Goal: Transaction & Acquisition: Purchase product/service

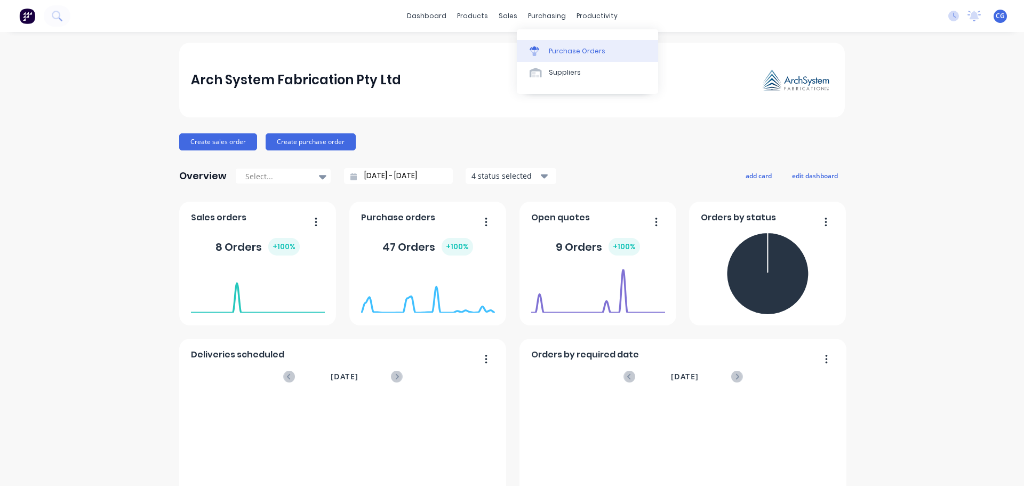
click at [557, 52] on div "Purchase Orders" at bounding box center [577, 51] width 57 height 10
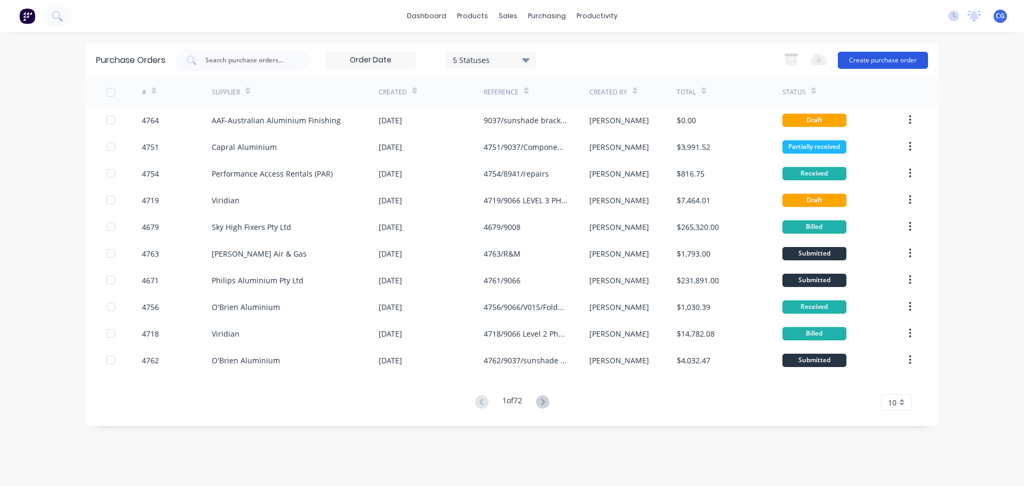
click at [873, 59] on button "Create purchase order" at bounding box center [883, 60] width 90 height 17
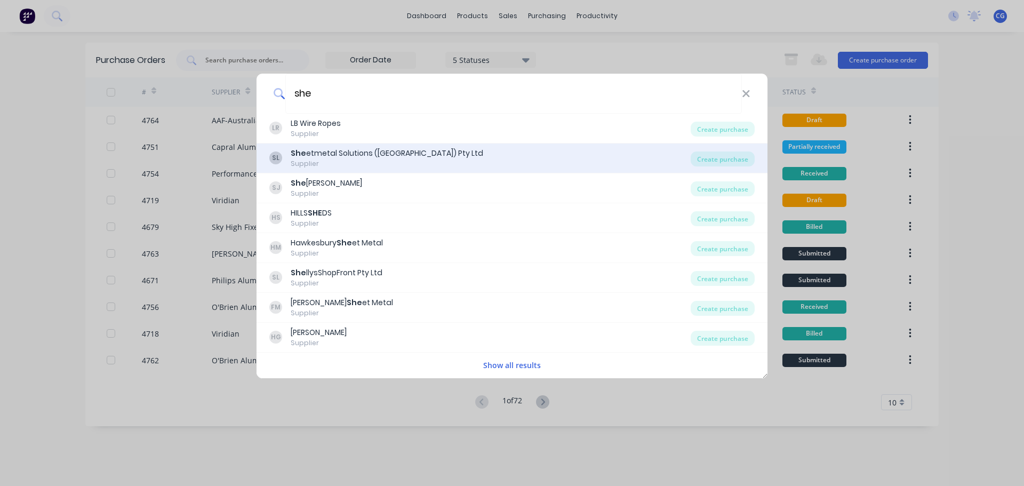
type input "she"
click at [345, 161] on div "Supplier" at bounding box center [387, 164] width 193 height 10
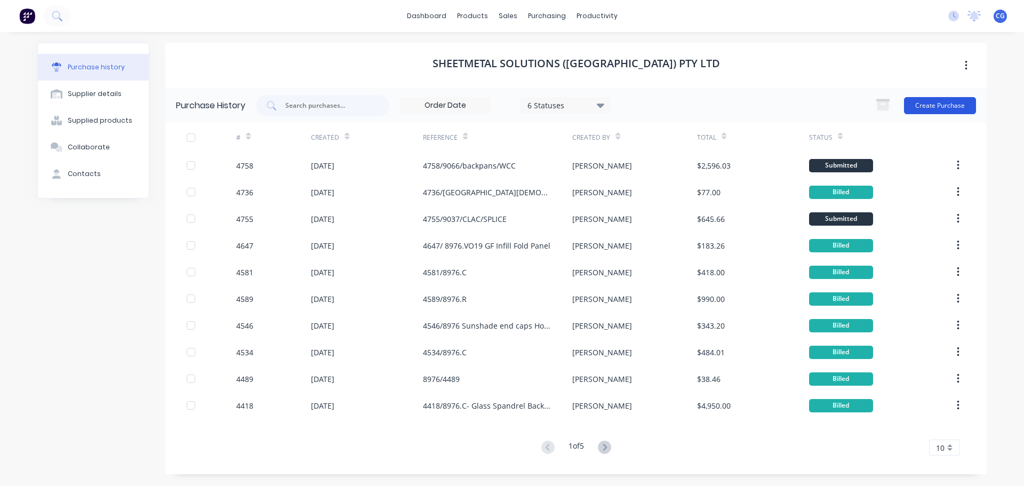
click at [949, 104] on button "Create Purchase" at bounding box center [940, 105] width 72 height 17
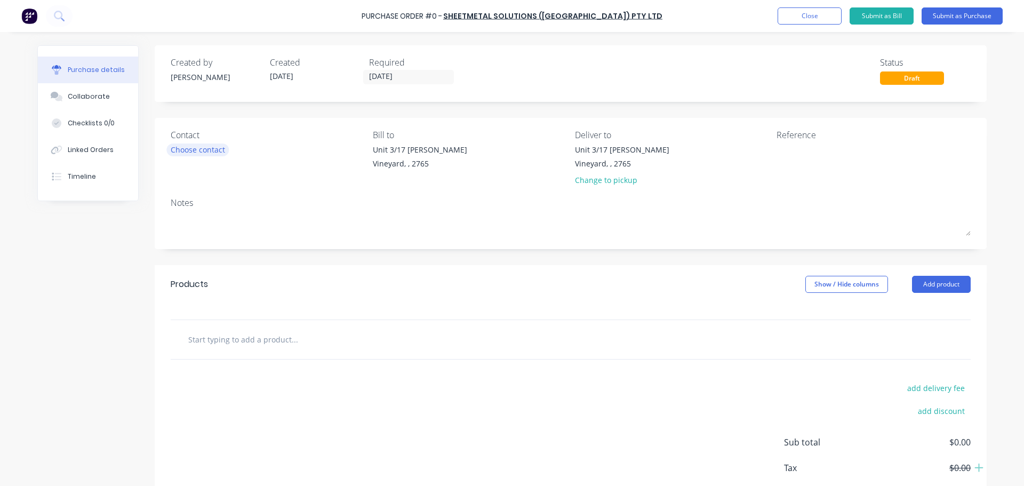
click at [208, 149] on div "Choose contact" at bounding box center [198, 149] width 54 height 11
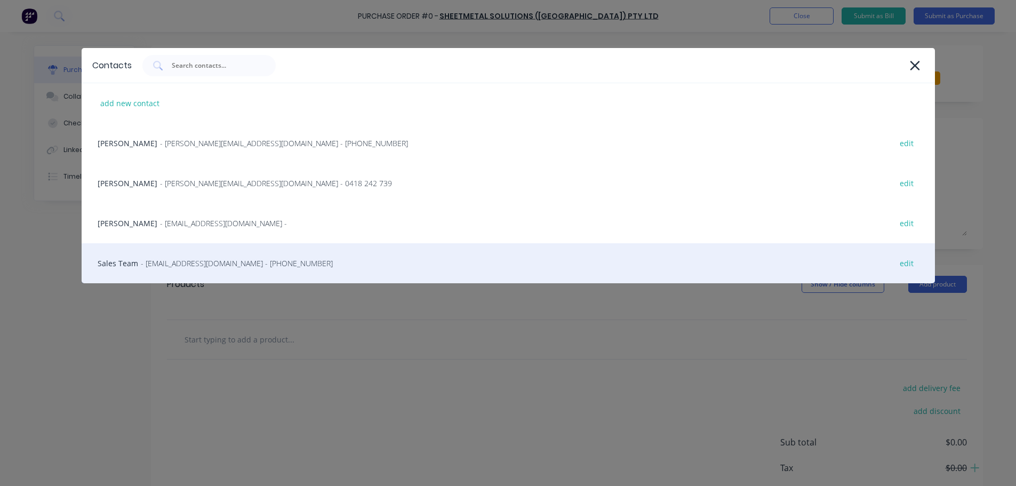
click at [158, 266] on span "- [EMAIL_ADDRESS][DOMAIN_NAME] - [PHONE_NUMBER]" at bounding box center [237, 263] width 192 height 11
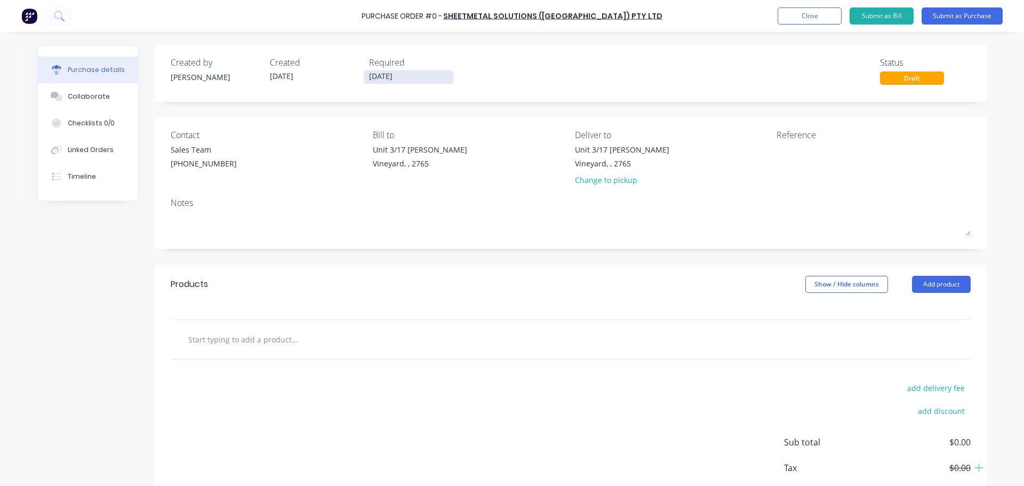
click at [400, 77] on input "[DATE]" at bounding box center [409, 76] width 90 height 13
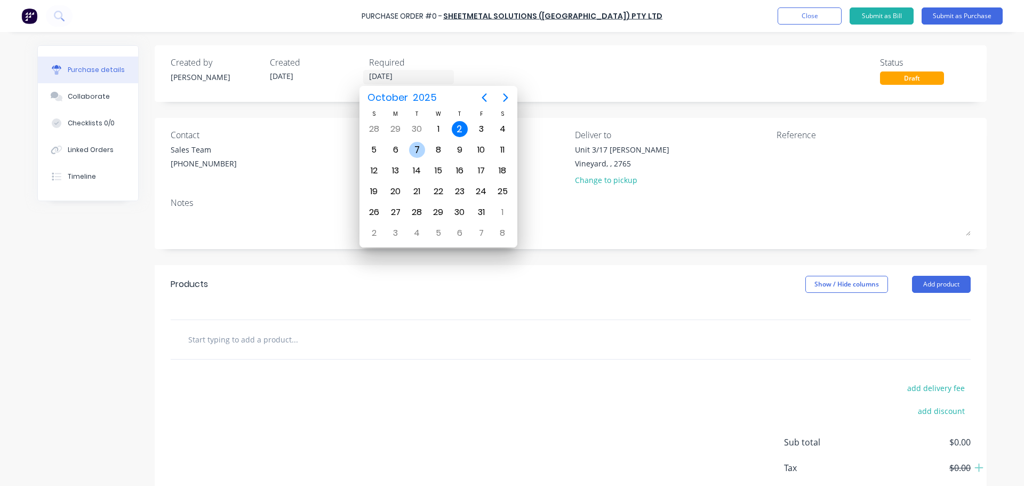
click at [422, 149] on div "7" at bounding box center [417, 150] width 16 height 16
type input "[DATE]"
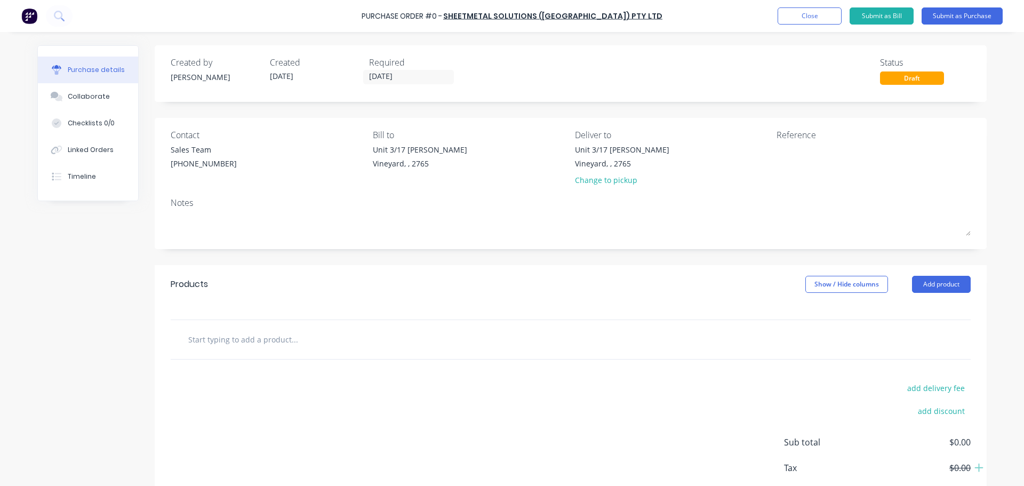
click at [264, 341] on input "text" at bounding box center [294, 339] width 213 height 21
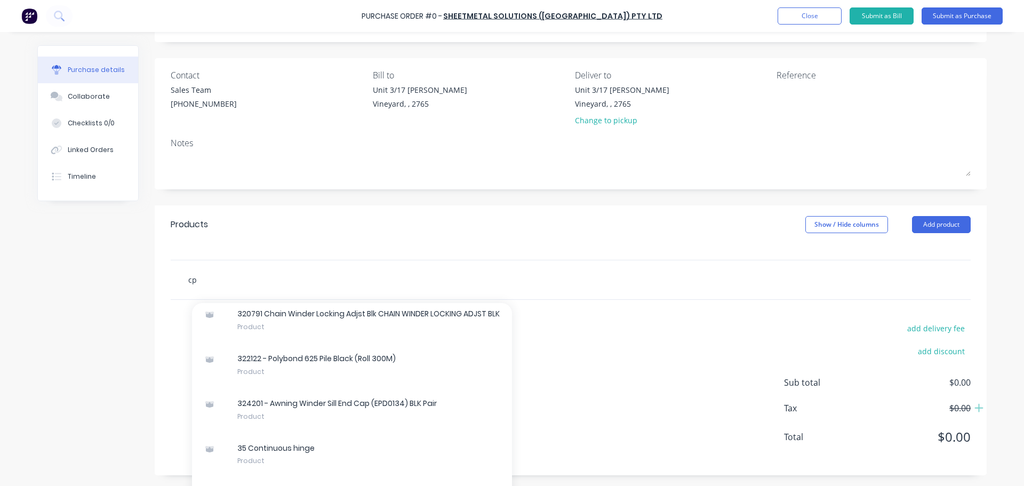
scroll to position [533, 0]
type input "c"
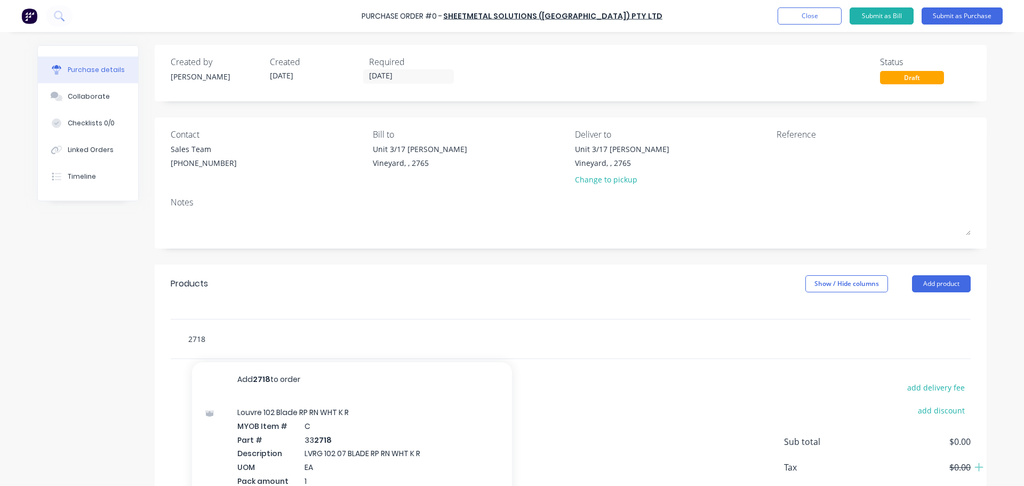
scroll to position [0, 0]
drag, startPoint x: 218, startPoint y: 337, endPoint x: 126, endPoint y: 338, distance: 92.3
click at [126, 338] on div "Created by [PERSON_NAME] Created [DATE] Required [DATE] Status Draft Contact Sa…" at bounding box center [511, 290] width 949 height 490
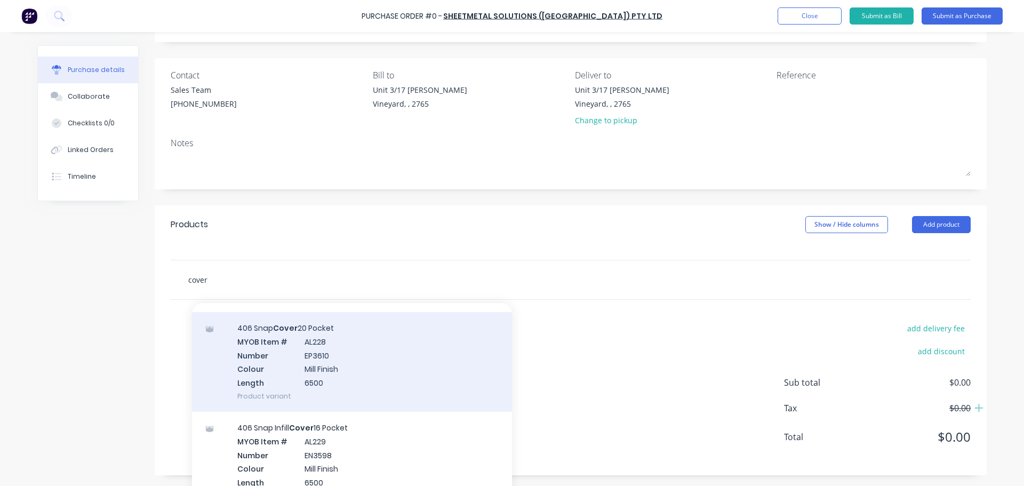
scroll to position [320, 0]
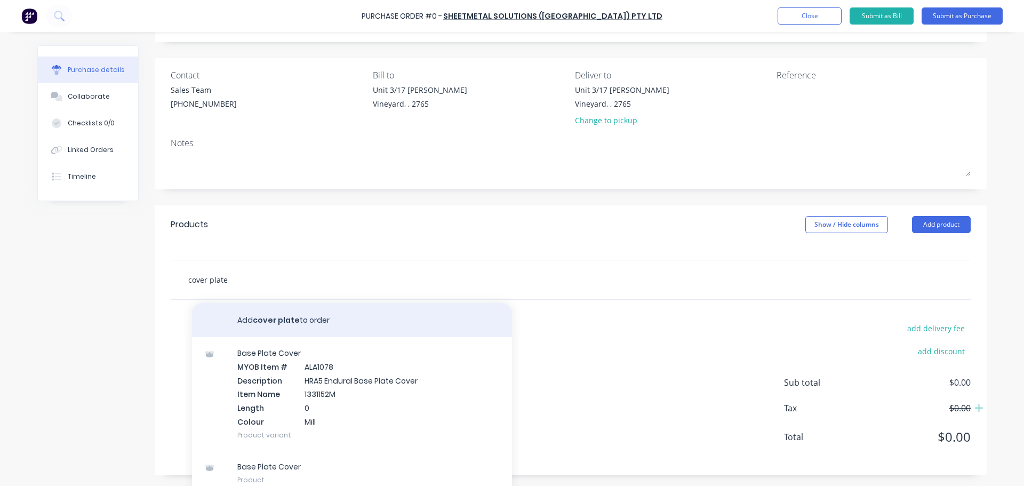
type input "cover plate"
click at [297, 324] on button "Add cover plate to order" at bounding box center [352, 320] width 320 height 34
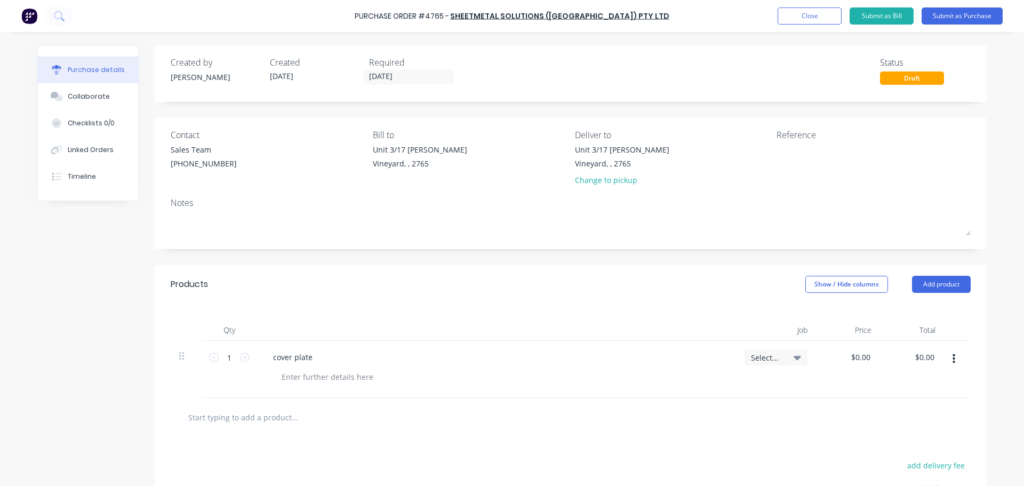
click at [948, 359] on button "button" at bounding box center [953, 358] width 25 height 19
click at [903, 432] on button "Delete" at bounding box center [921, 429] width 91 height 21
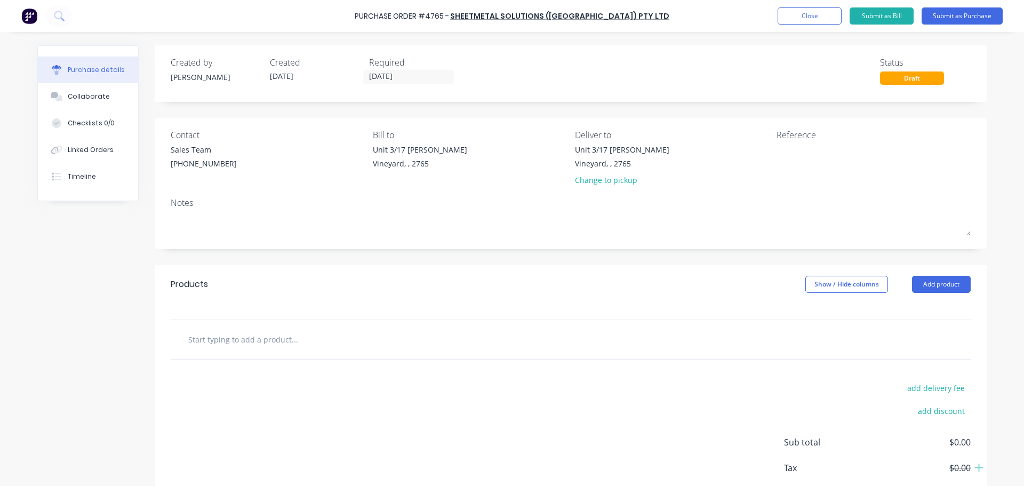
click at [264, 339] on input "text" at bounding box center [294, 339] width 213 height 21
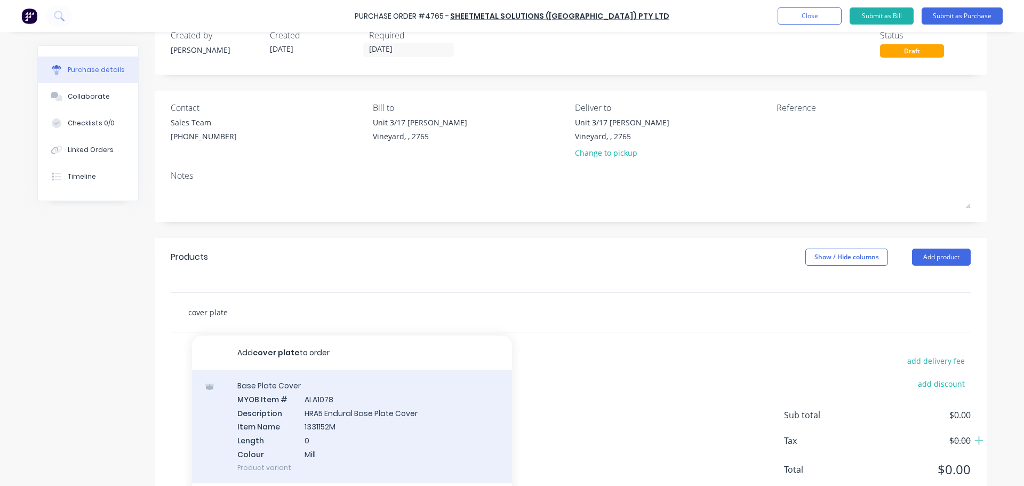
scroll to position [69, 0]
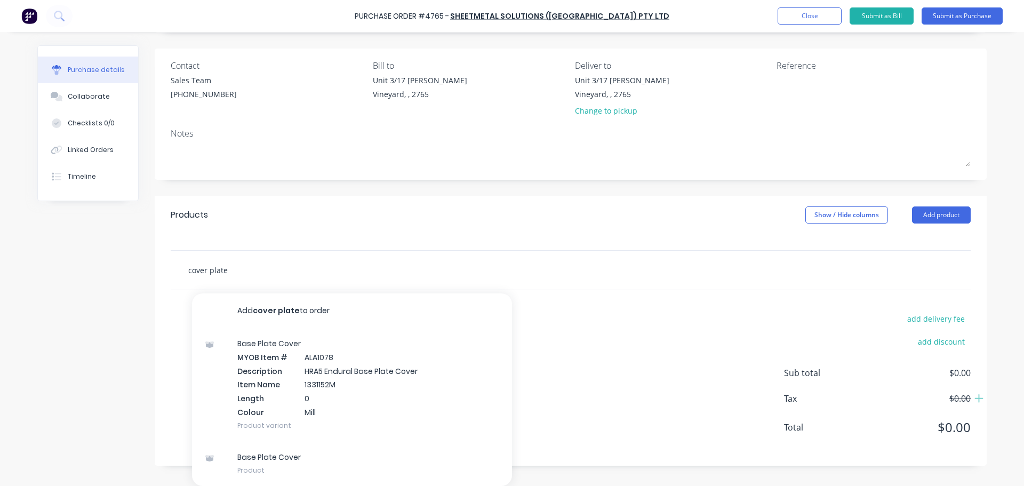
drag, startPoint x: 133, startPoint y: 267, endPoint x: 107, endPoint y: 267, distance: 26.1
click at [107, 267] on div "Created by [PERSON_NAME] Created [DATE] Required [DATE] Status Draft Contact Sa…" at bounding box center [511, 221] width 949 height 490
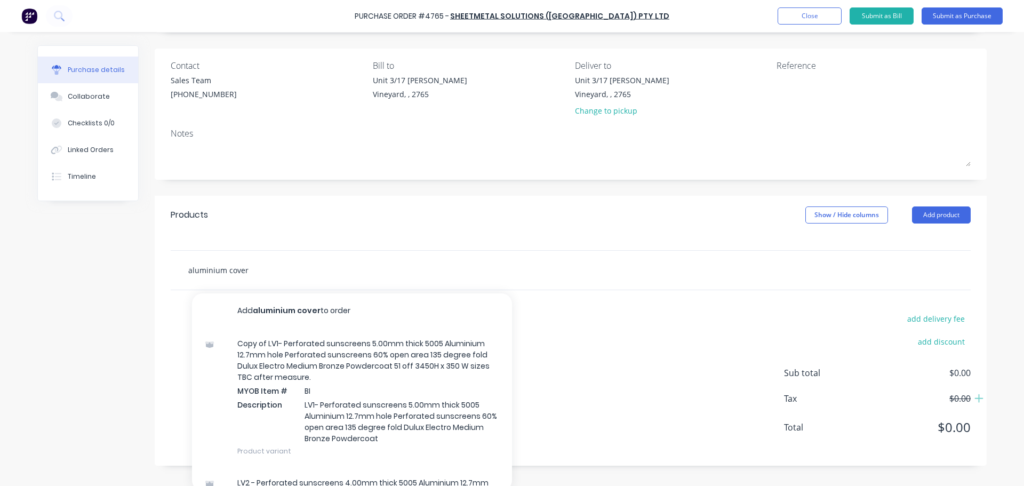
scroll to position [60, 0]
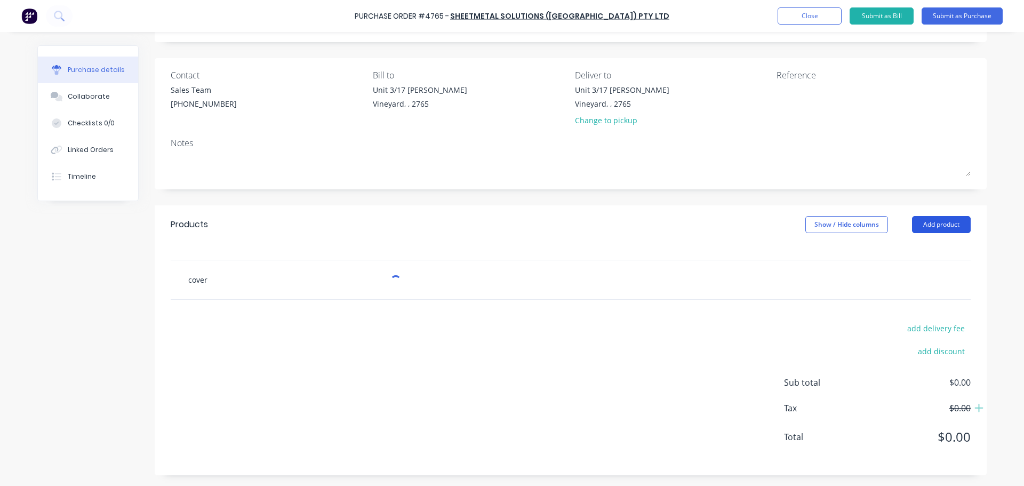
type input "cover"
click at [930, 226] on button "Add product" at bounding box center [941, 224] width 59 height 17
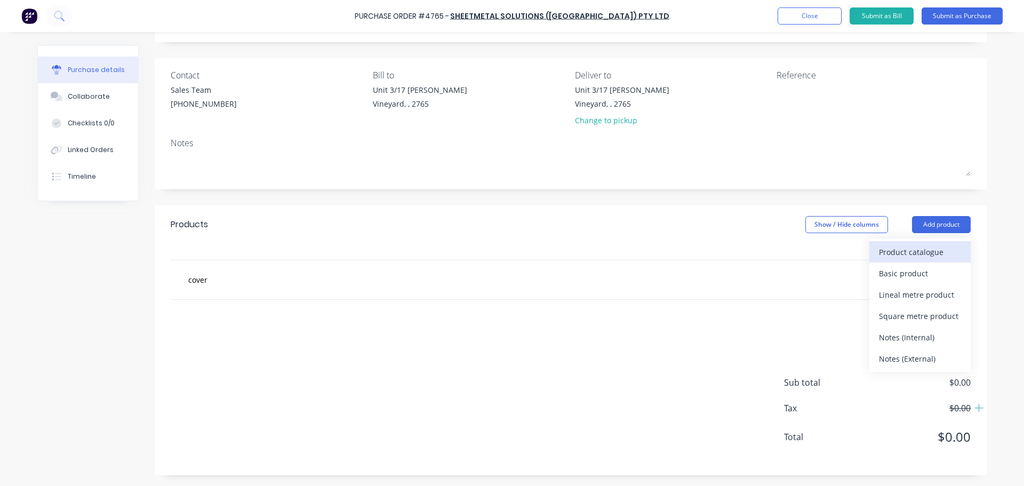
click at [928, 249] on div "Product catalogue" at bounding box center [920, 251] width 82 height 15
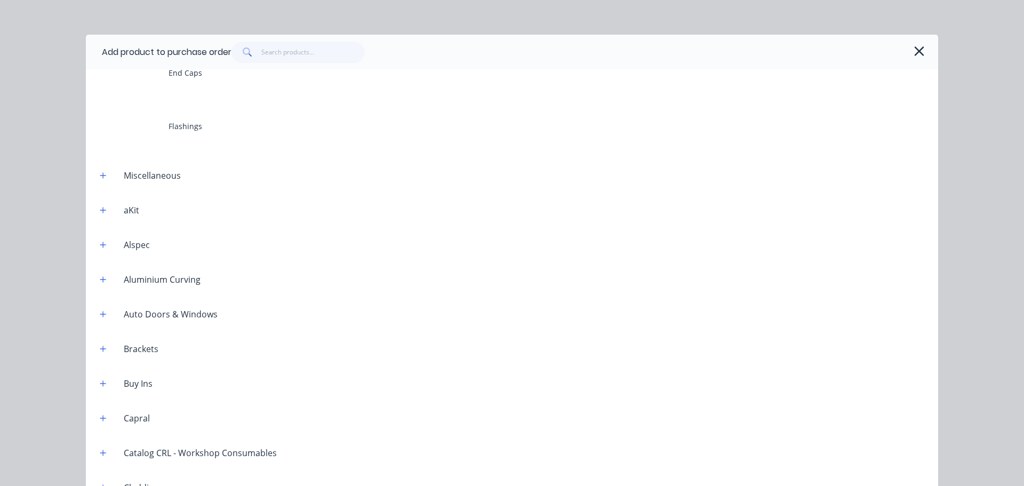
scroll to position [373, 0]
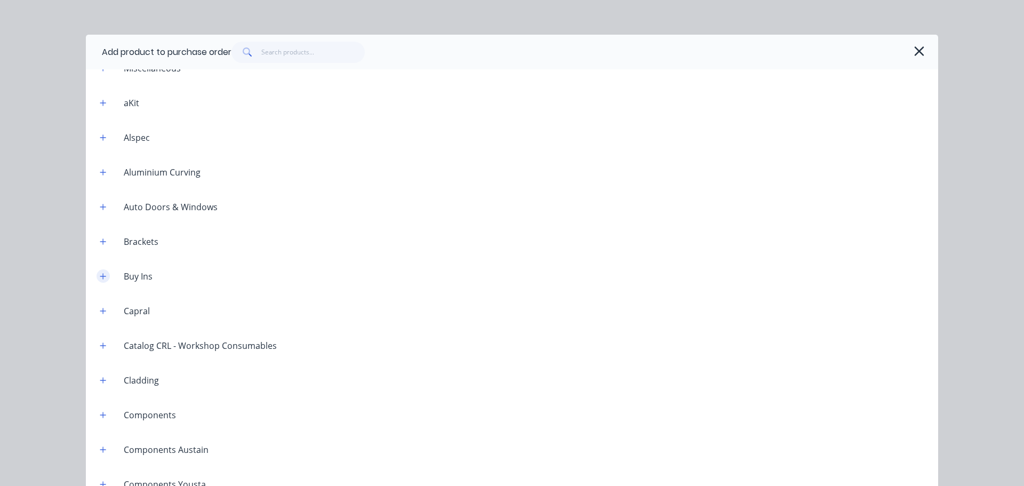
click at [100, 275] on icon "button" at bounding box center [103, 276] width 6 height 7
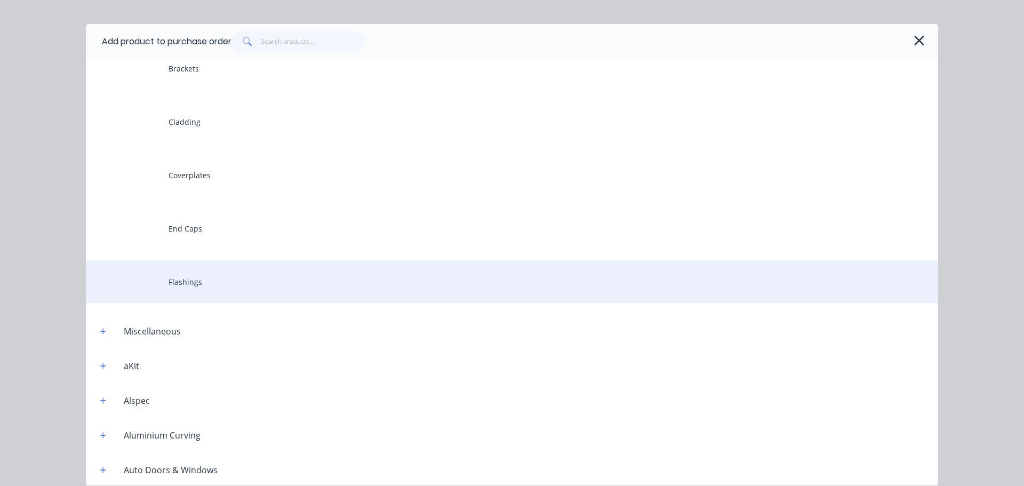
scroll to position [99, 0]
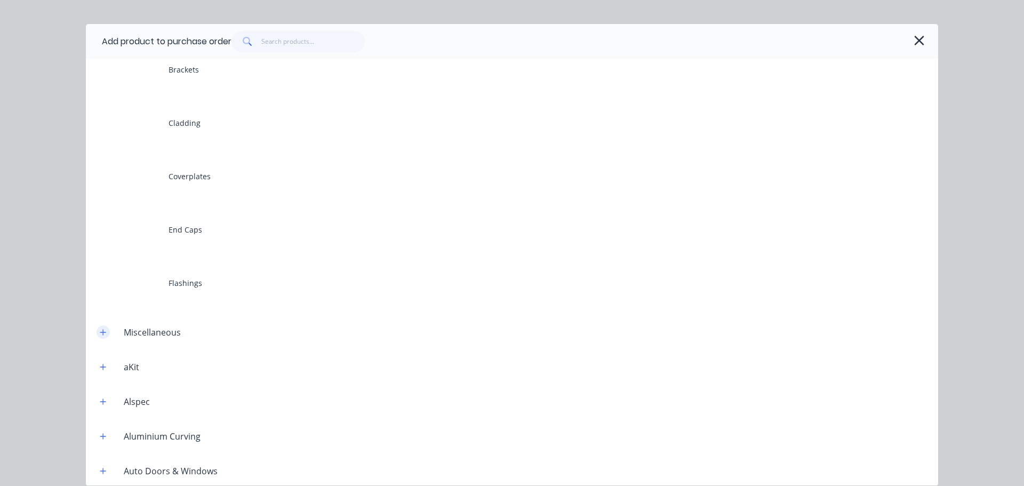
click at [101, 332] on icon "button" at bounding box center [103, 332] width 6 height 6
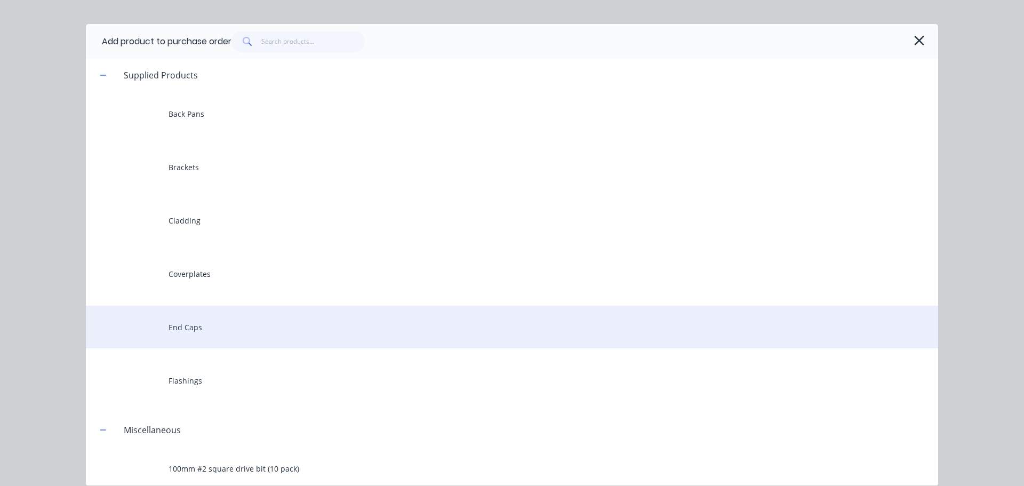
scroll to position [0, 0]
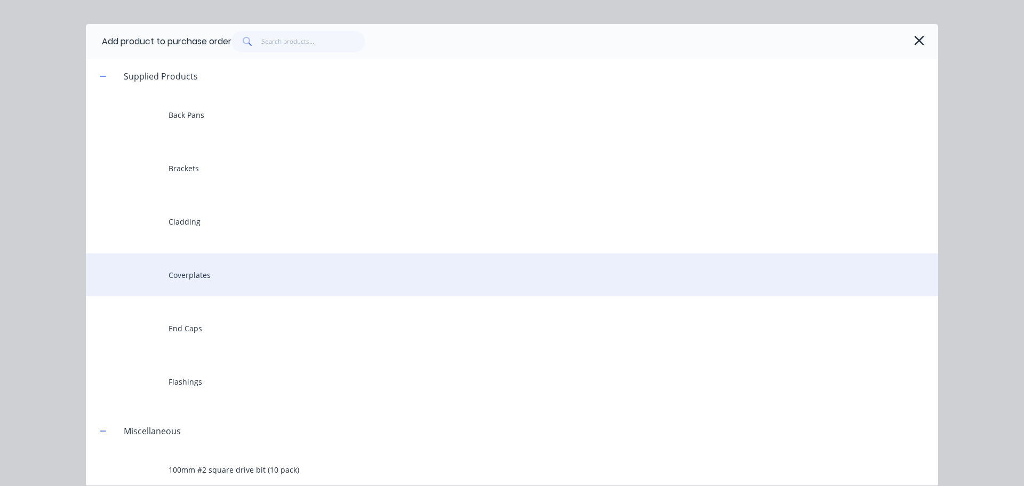
click at [199, 274] on div "Coverplates" at bounding box center [512, 274] width 852 height 43
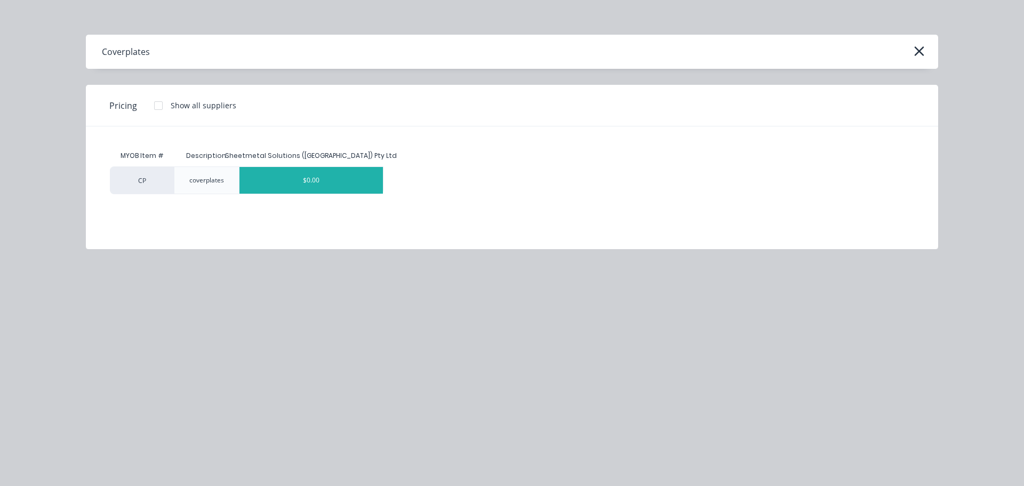
click at [318, 179] on div "$0.00" at bounding box center [311, 180] width 143 height 27
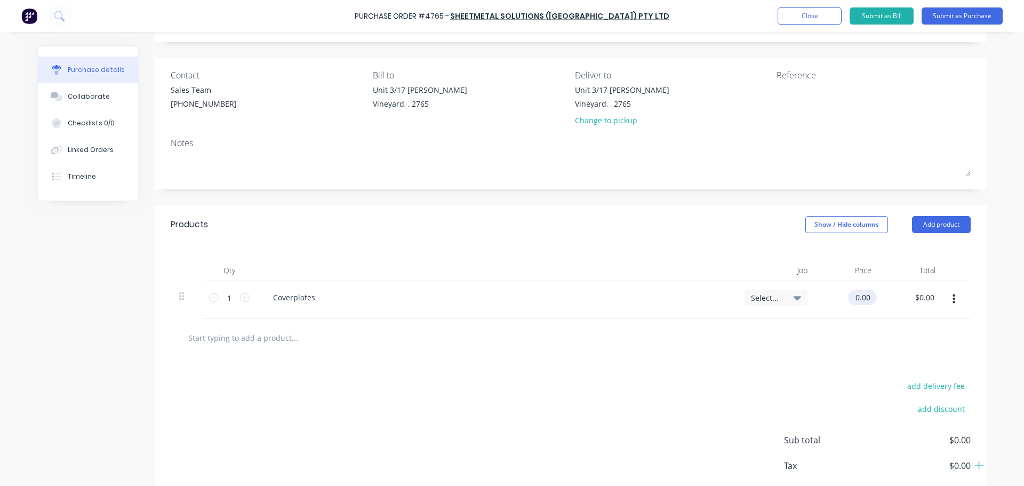
click at [865, 298] on input "0.00" at bounding box center [860, 297] width 25 height 15
drag, startPoint x: 865, startPoint y: 298, endPoint x: 370, endPoint y: 294, distance: 495.0
click at [784, 302] on div "1 1 Coverplates Select... 0.00 0.00 $0.00 $0.00" at bounding box center [571, 299] width 800 height 37
type input "$50.00"
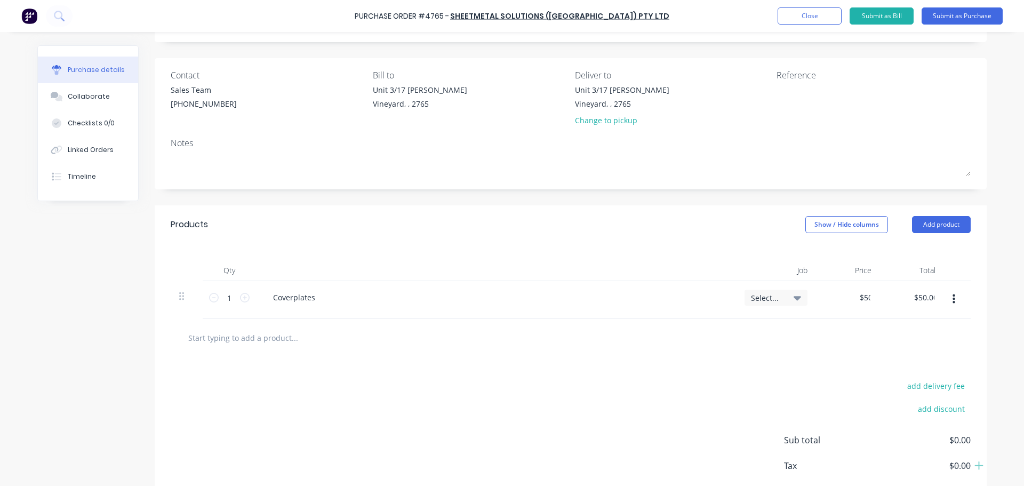
click at [356, 304] on div "Coverplates" at bounding box center [496, 297] width 463 height 15
click at [340, 304] on div "Coverplates" at bounding box center [496, 297] width 463 height 15
click at [293, 297] on div "Coverplates" at bounding box center [294, 297] width 59 height 15
click at [314, 296] on div "Coverplates" at bounding box center [294, 297] width 59 height 15
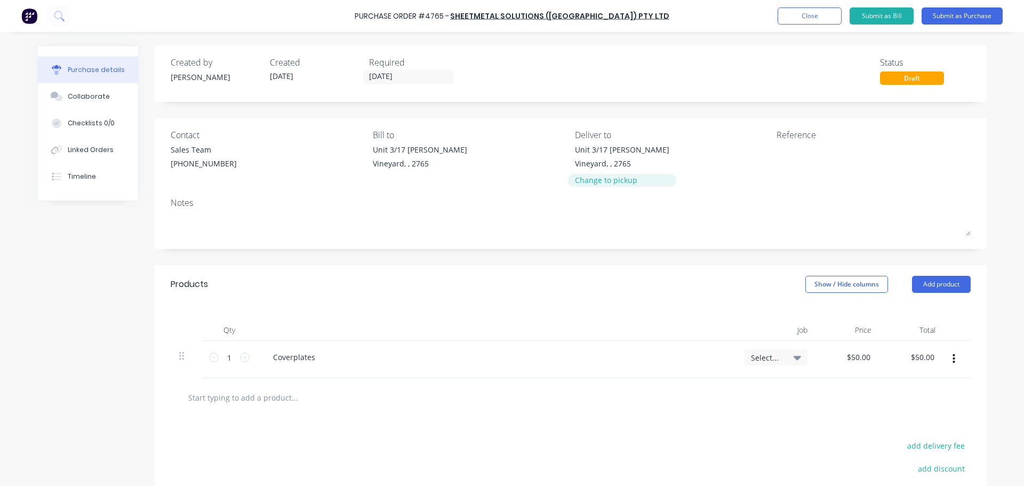
click at [602, 182] on div "Change to pickup" at bounding box center [622, 179] width 94 height 11
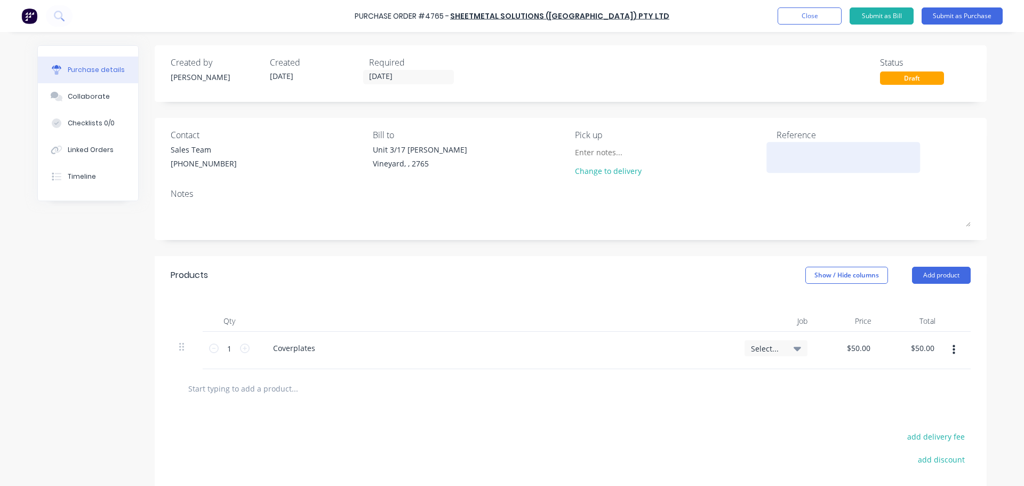
click at [785, 164] on textarea at bounding box center [843, 156] width 133 height 24
type textarea "x"
type textarea "4"
type textarea "x"
type textarea "47"
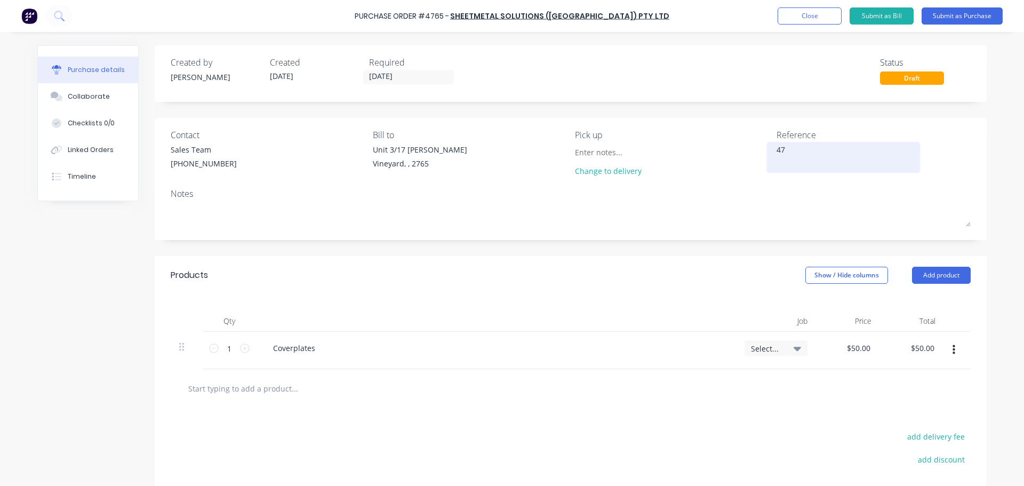
type textarea "x"
type textarea "476"
type textarea "x"
type textarea "4765"
type textarea "x"
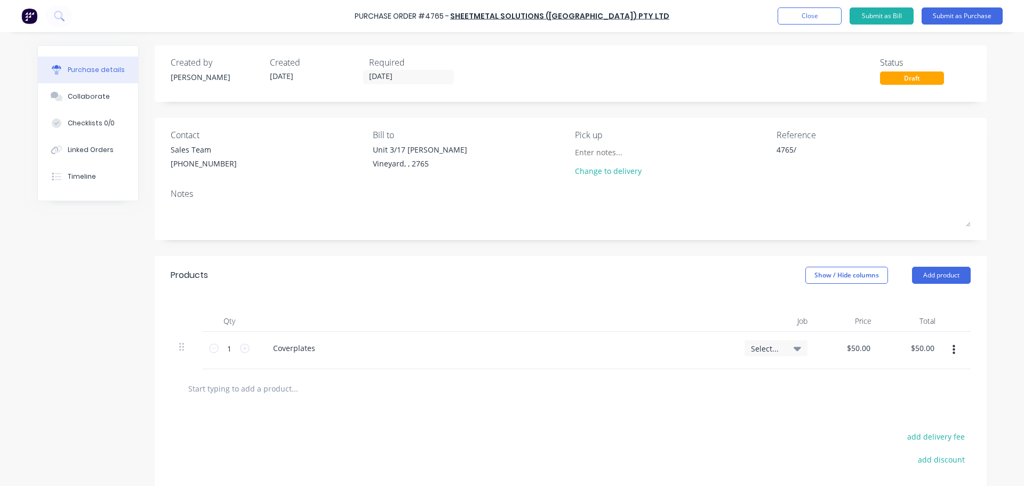
type textarea "4765/"
type textarea "x"
type textarea "4765/"
type textarea "x"
click at [802, 152] on textarea "4765/" at bounding box center [843, 156] width 133 height 24
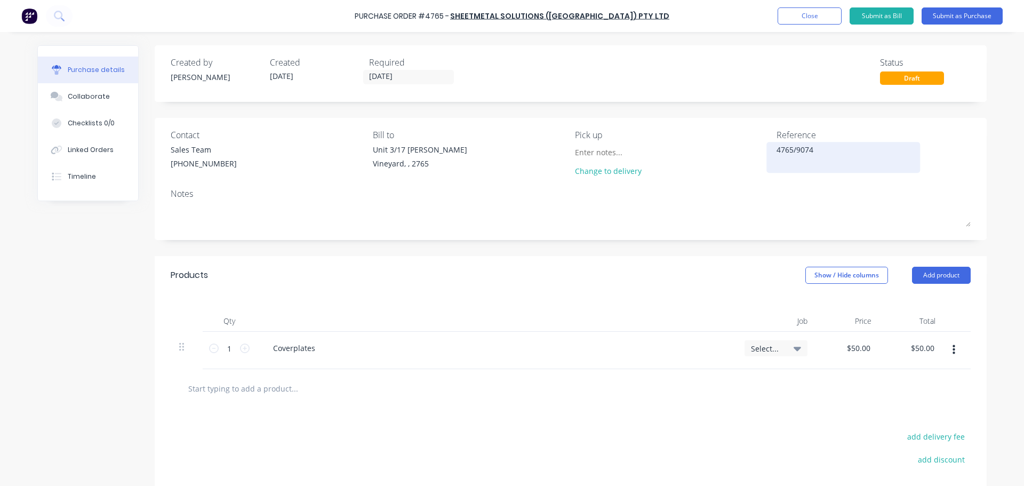
type textarea "4765/9074/"
type textarea "x"
type textarea "4765/9074/S"
type textarea "x"
type textarea "4765/9074/Sa"
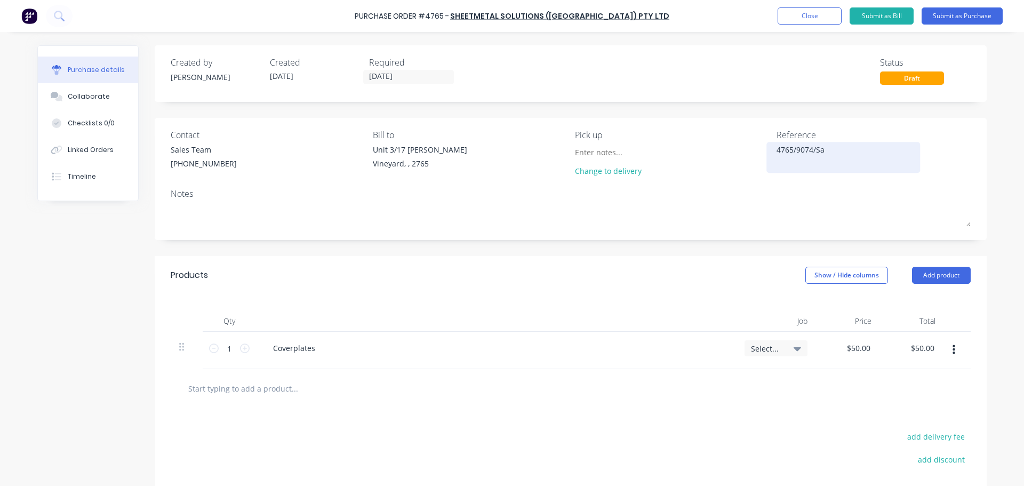
type textarea "x"
type textarea "4765/9074/[PERSON_NAME]"
type textarea "x"
type textarea "4765/9074/Samp"
type textarea "x"
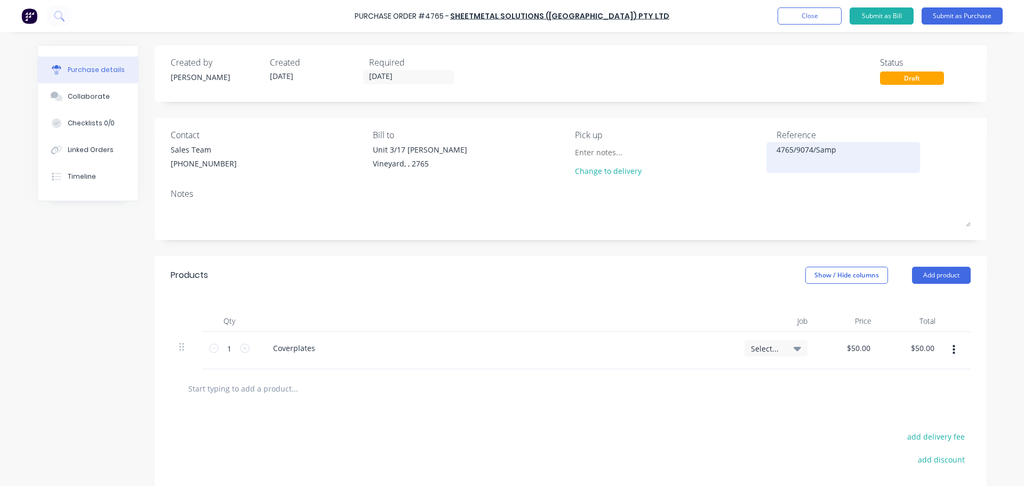
type textarea "4765/9074/Sampl"
type textarea "x"
type textarea "4765/9074/Sample"
type textarea "x"
type textarea "4765/9074/Sample"
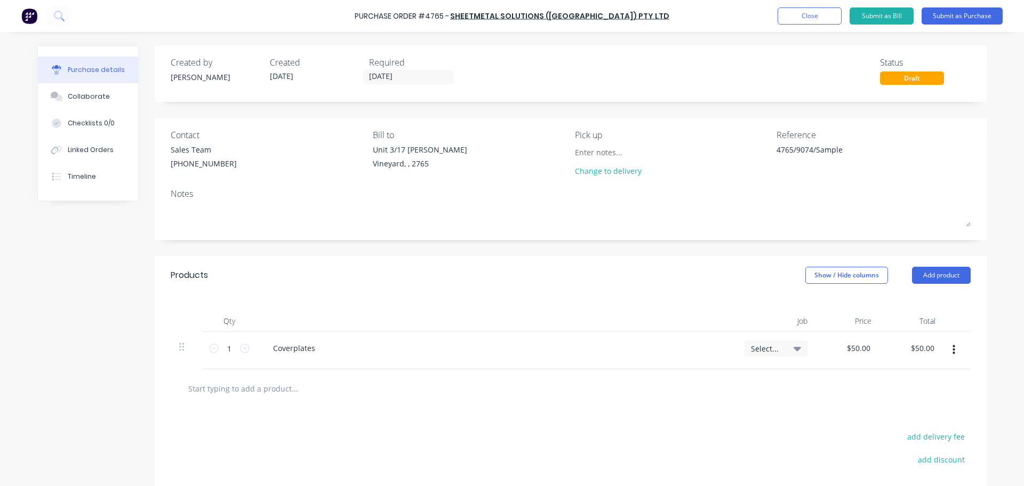
drag, startPoint x: 342, startPoint y: 350, endPoint x: 330, endPoint y: 349, distance: 12.3
click at [342, 350] on div "Coverplates" at bounding box center [496, 347] width 463 height 15
type textarea "x"
click at [302, 347] on div "Coverplates" at bounding box center [294, 347] width 59 height 15
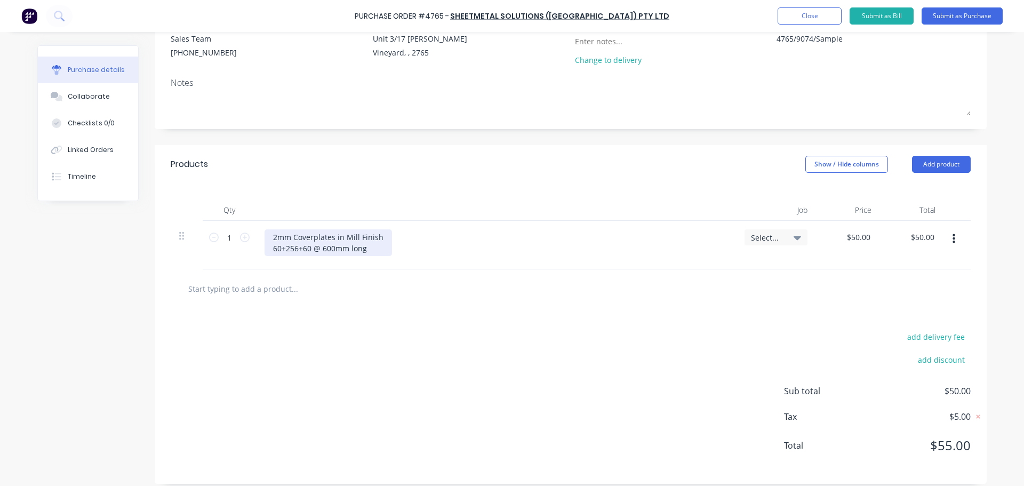
scroll to position [119, 0]
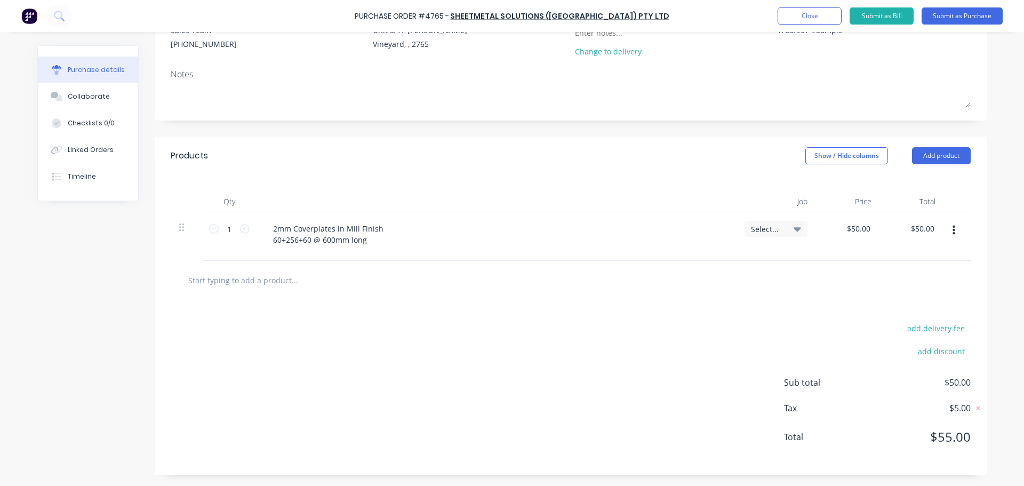
click at [325, 337] on div "add delivery fee add discount Sub total $50.00 Tax $5.00 Total $55.00" at bounding box center [571, 387] width 832 height 175
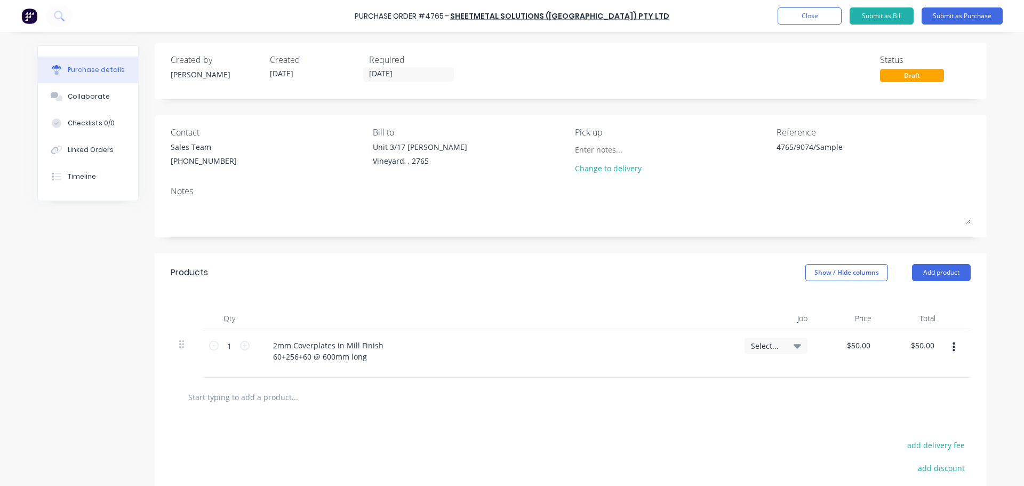
scroll to position [0, 0]
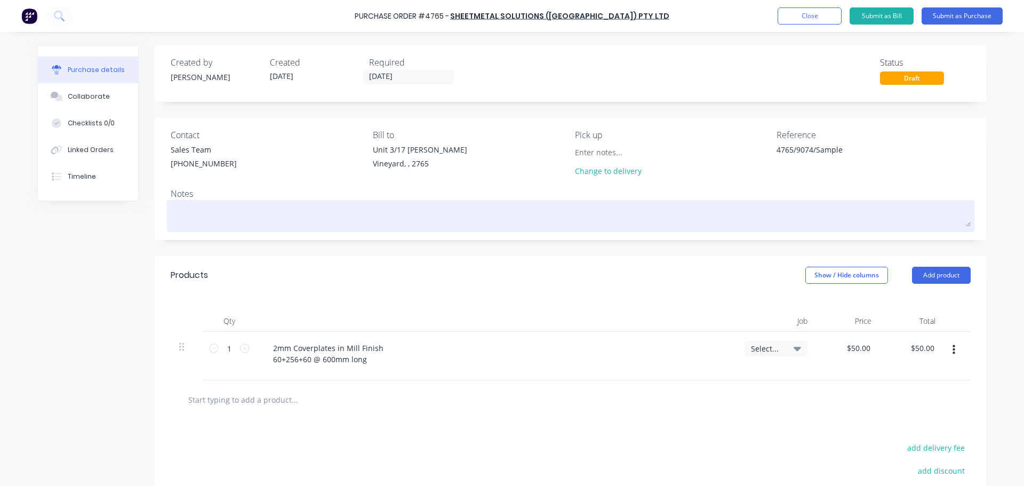
click at [209, 214] on textarea at bounding box center [571, 215] width 800 height 24
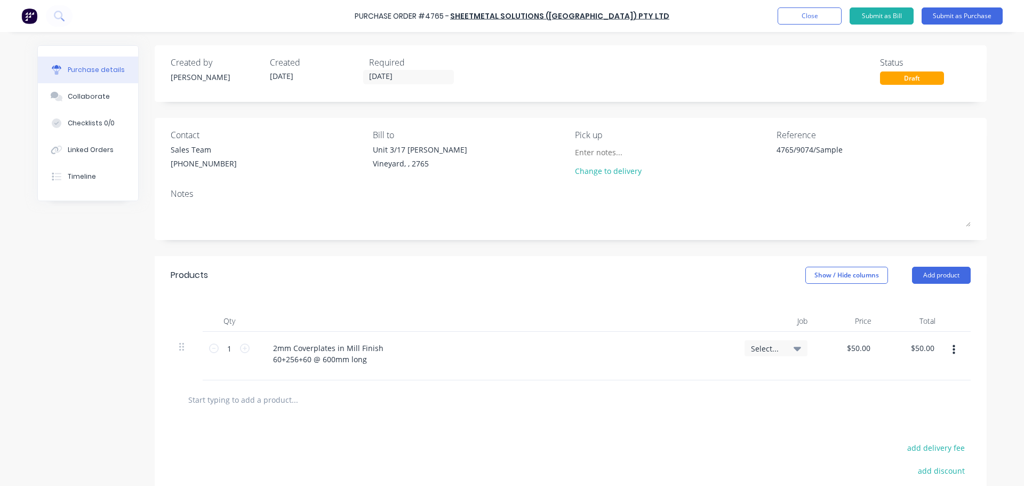
type textarea "x"
type textarea "A"
type textarea "x"
type textarea "As"
type textarea "x"
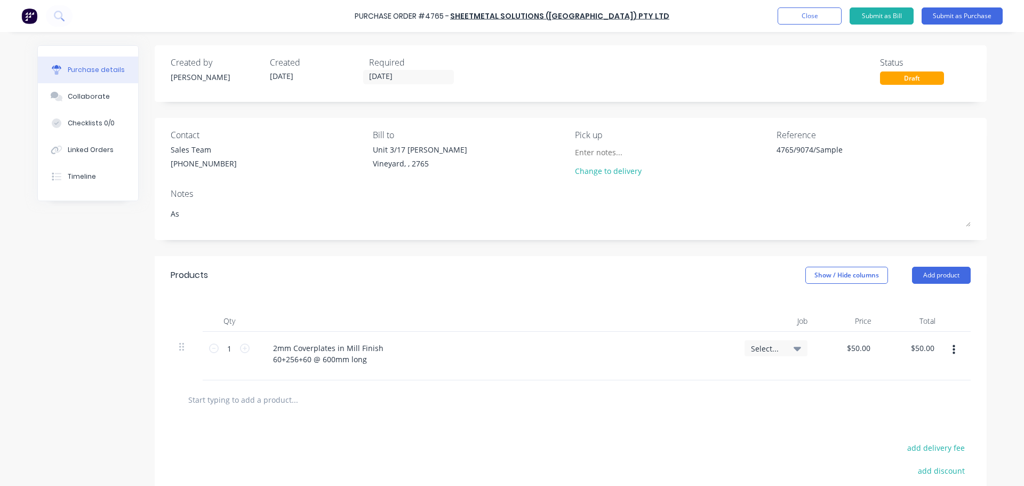
type textarea "As"
type textarea "x"
type textarea "As p"
type textarea "x"
type textarea "As pe"
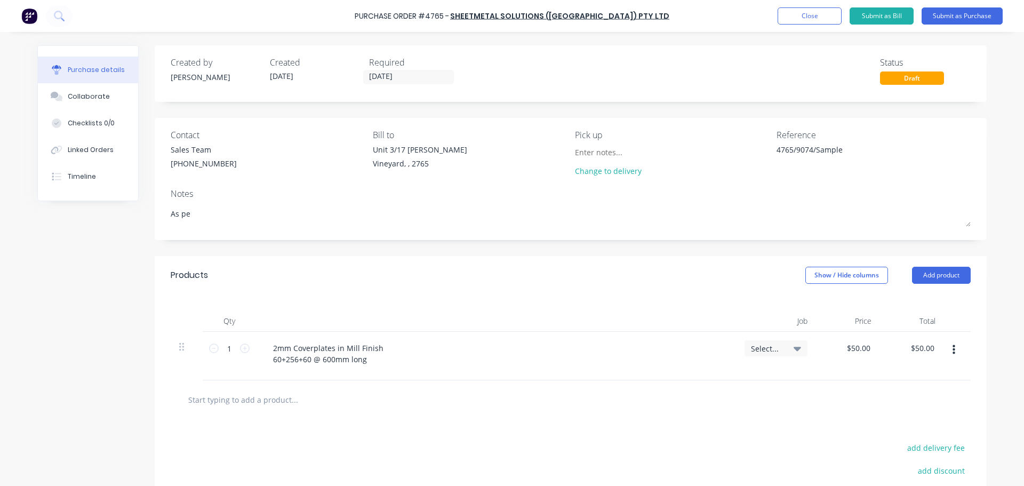
type textarea "x"
type textarea "As per"
type textarea "x"
type textarea "As per"
type textarea "x"
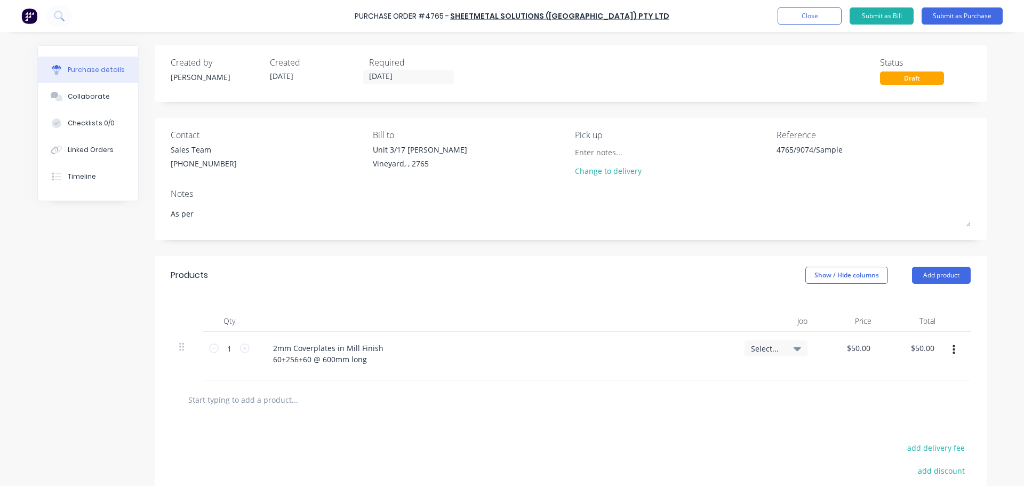
type textarea "As per q"
type textarea "x"
type textarea "As per qu"
type textarea "x"
type textarea "As per quo"
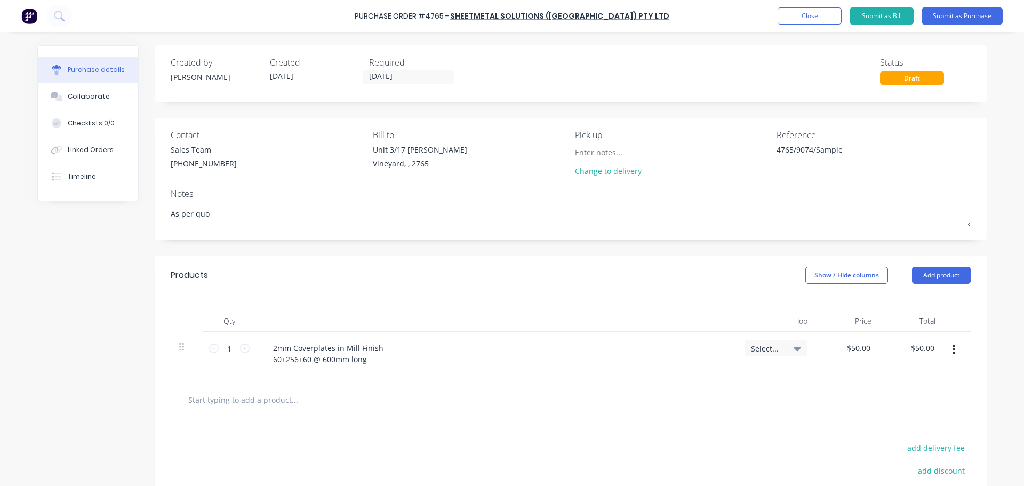
type textarea "x"
type textarea "As per quot"
type textarea "x"
type textarea "As per quote"
type textarea "x"
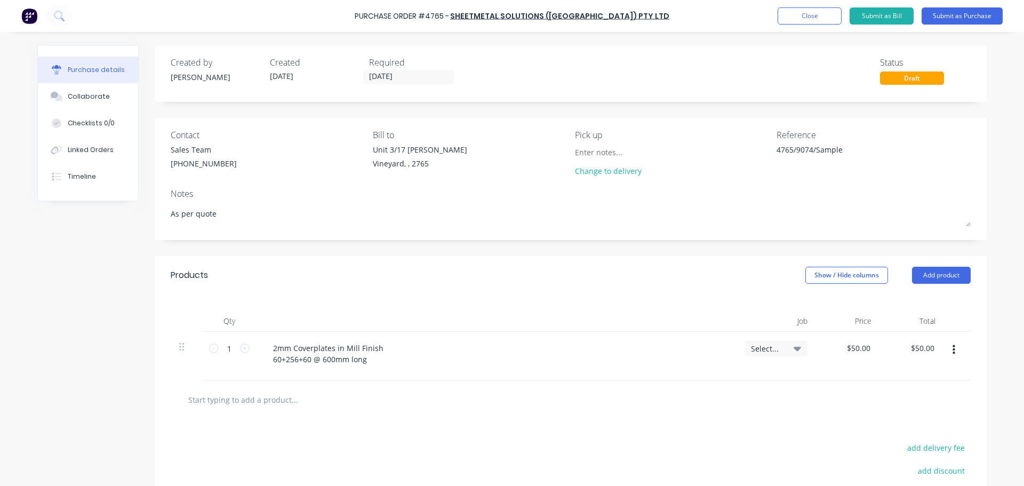
type textarea "As per quote"
type textarea "x"
type textarea "As per quote G"
type textarea "x"
type textarea "As per quote GW"
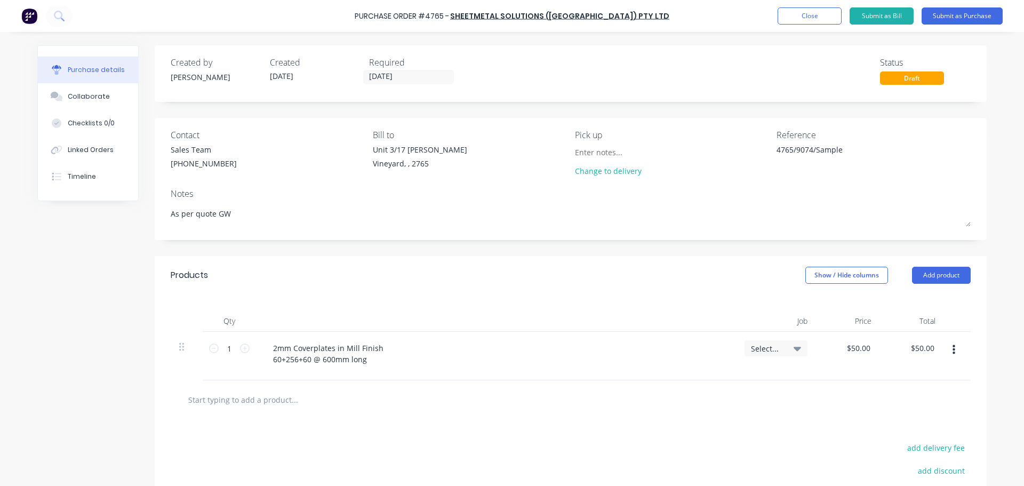
type textarea "x"
type textarea "As per quote GW8"
type textarea "x"
type textarea "As per quote GW88"
type textarea "x"
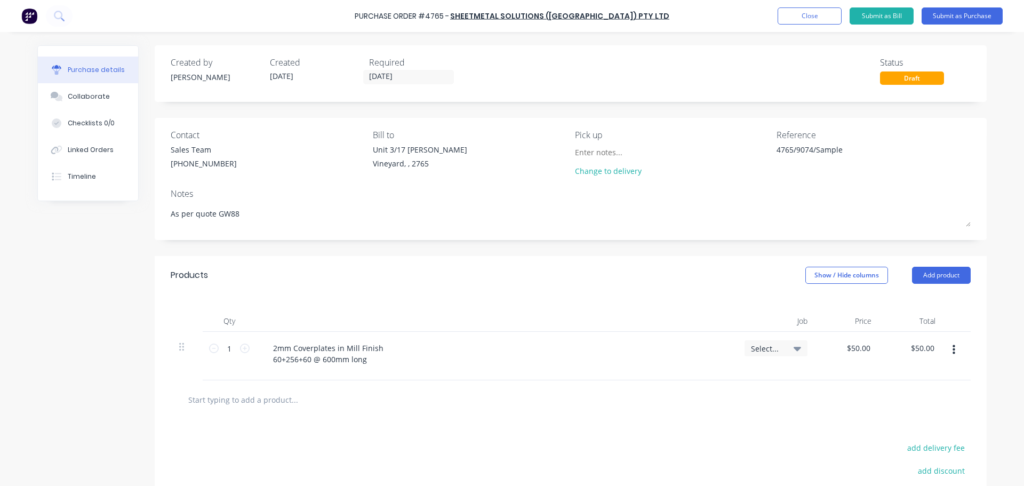
type textarea "As per quote GW884"
type textarea "x"
type textarea "As per quote GW8847"
type textarea "x"
type textarea "As per quote GW8847"
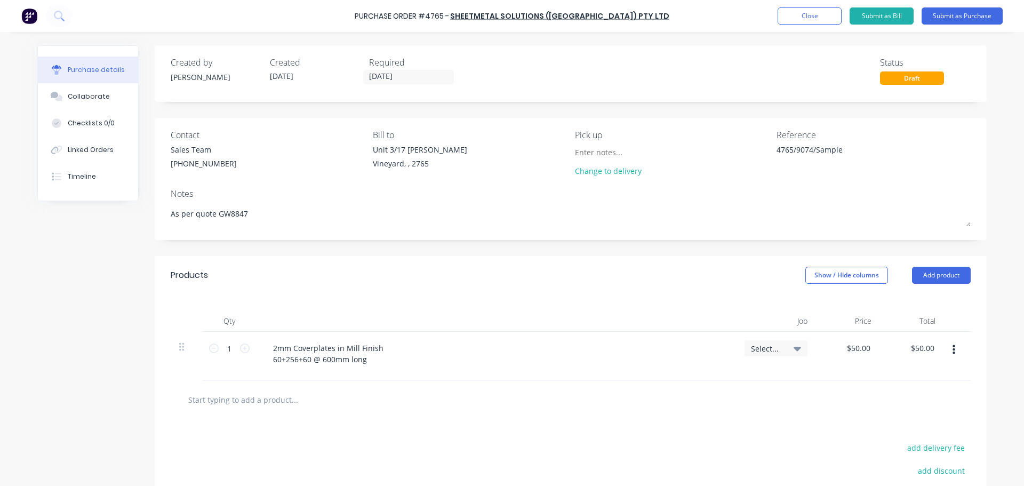
type textarea "x"
type textarea "As per quote GW8847 d"
type textarea "x"
type textarea "As per quote GW8847 da"
type textarea "x"
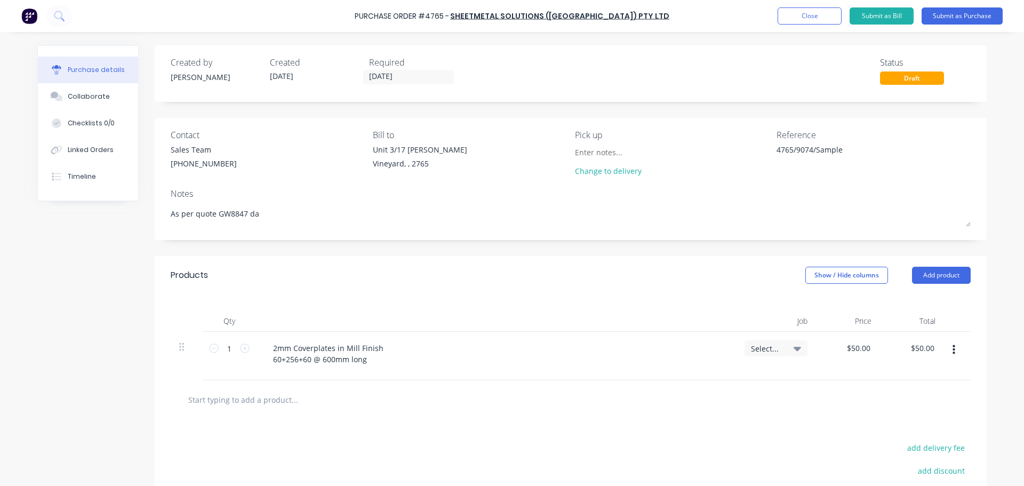
type textarea "As per quote GW8847 dat"
type textarea "x"
type textarea "As per quote GW8847 date"
type textarea "x"
type textarea "As per quote GW8847 dated"
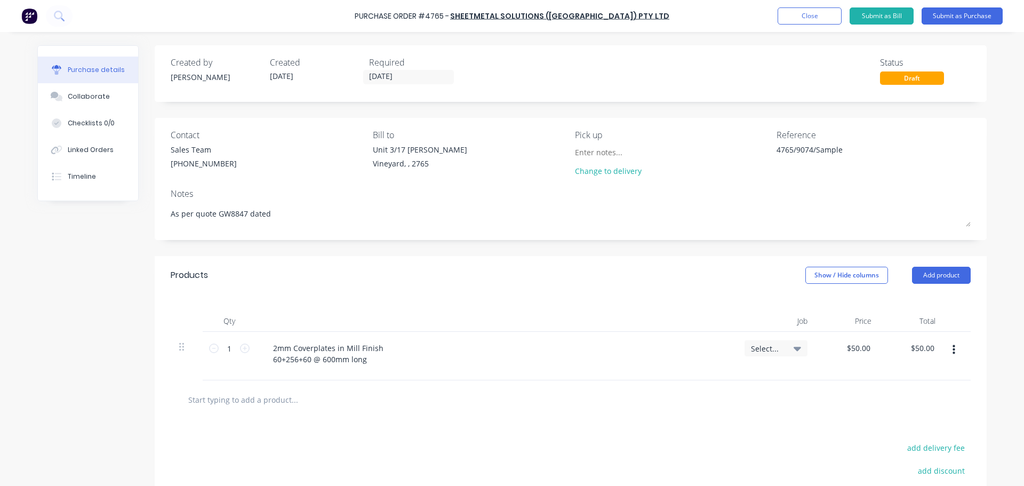
type textarea "x"
type textarea "As per quote GW8847 dated"
type textarea "x"
type textarea "As per quote GW8847 dated 2"
type textarea "x"
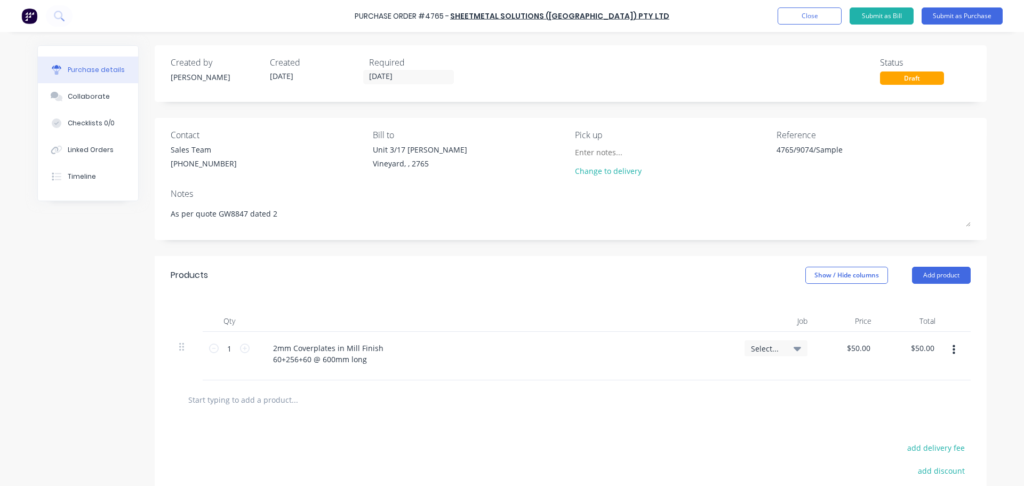
type textarea "As per quote GW8847 dated 2/"
type textarea "x"
type textarea "As per quote GW8847 dated 2/1"
type textarea "x"
type textarea "As per quote GW8847 dated 2/10"
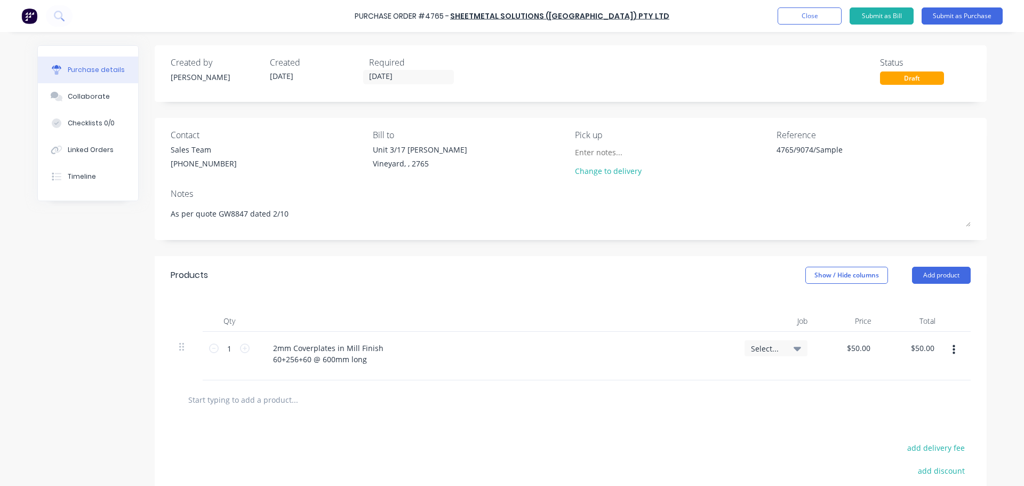
type textarea "x"
type textarea "As per quote GW8847 dated 2/10/"
type textarea "x"
type textarea "As per quote GW8847 dated 2/10/2"
type textarea "x"
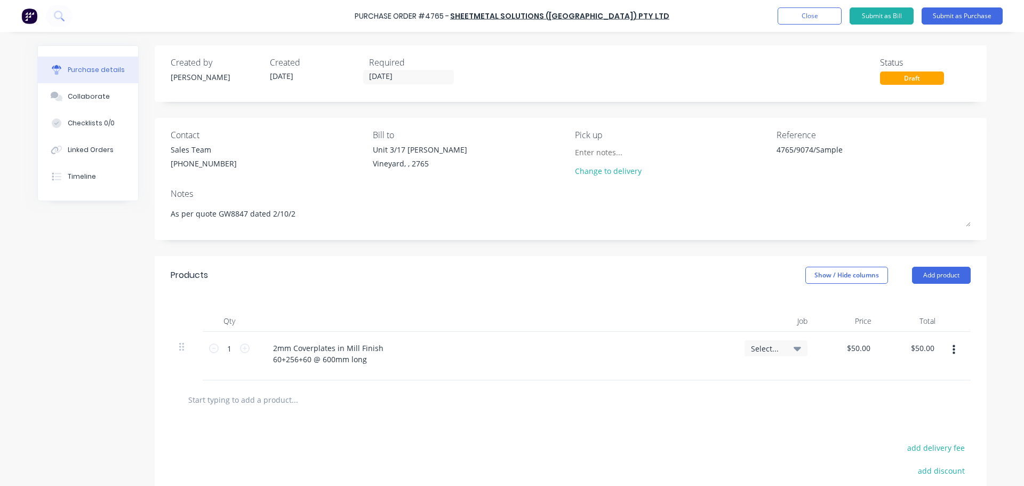
type textarea "As per quote GW8847 dated [DATE]"
type textarea "x"
type textarea "As per quote GW8847 dated [DATE]."
type textarea "x"
type textarea "As per quote GW8847 dated [DATE]."
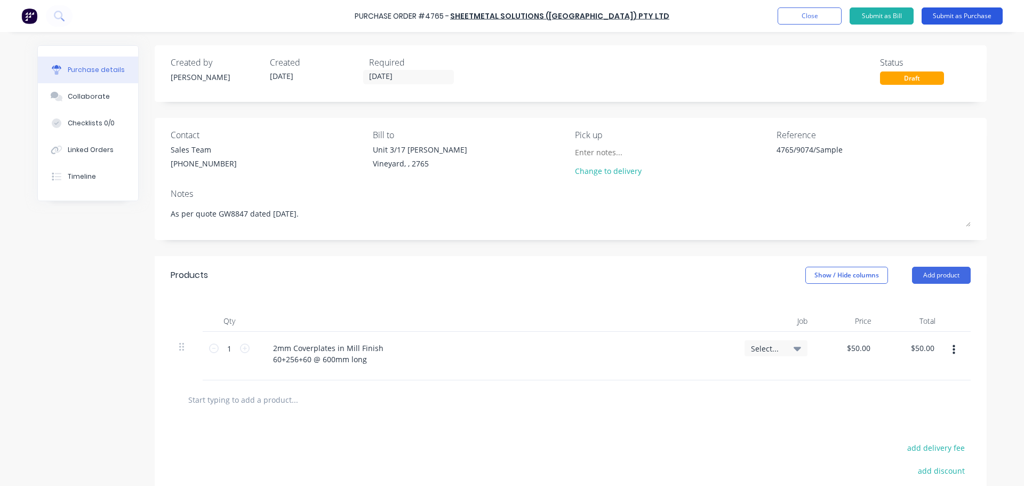
click at [952, 14] on button "Submit as Purchase" at bounding box center [962, 15] width 81 height 17
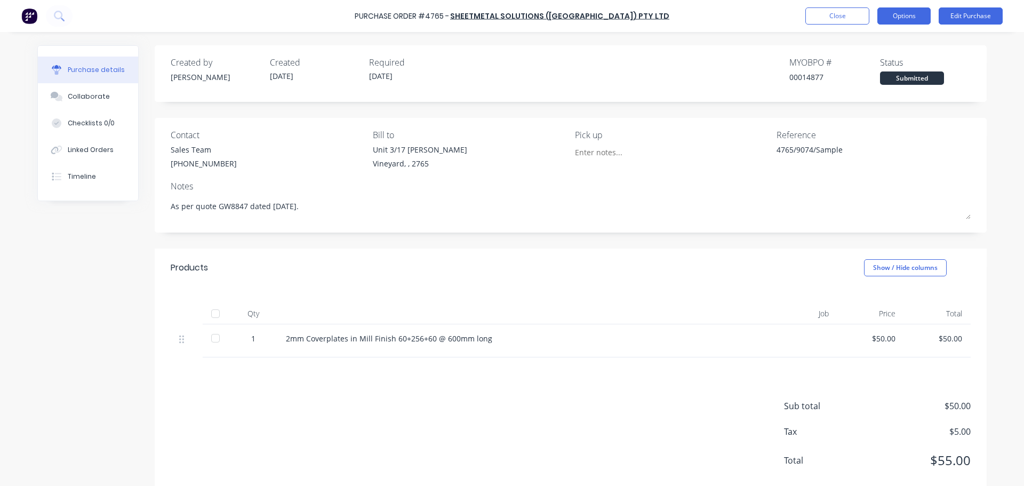
click at [909, 14] on button "Options" at bounding box center [903, 15] width 53 height 17
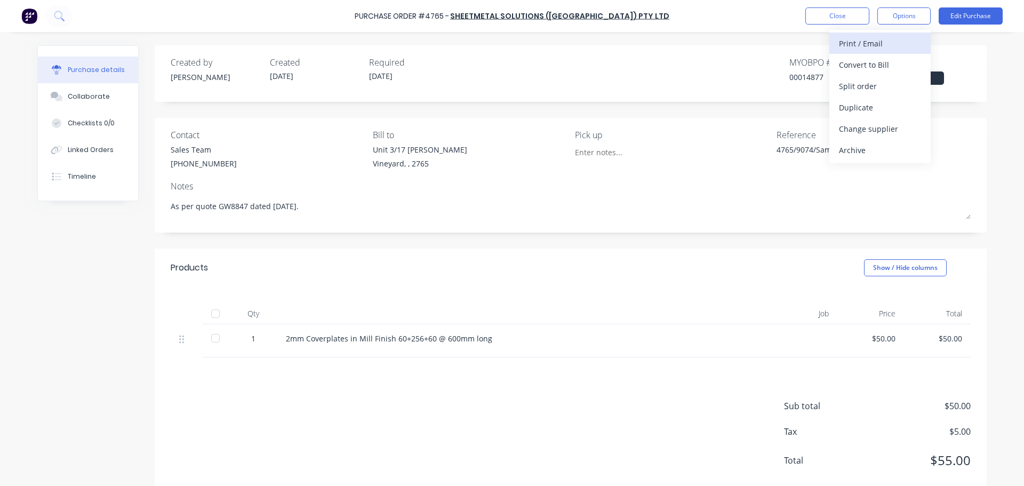
click at [863, 44] on div "Print / Email" at bounding box center [880, 43] width 82 height 15
click at [854, 62] on div "With pricing" at bounding box center [880, 64] width 82 height 15
type textarea "x"
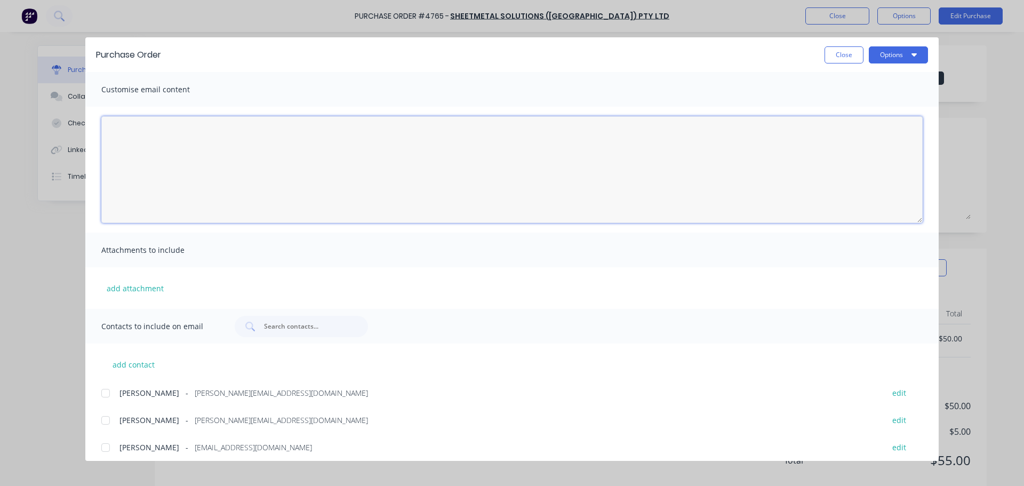
click at [134, 133] on textarea "[DATE]" at bounding box center [511, 169] width 821 height 107
click at [229, 189] on textarea "Hi [PERSON_NAME], Please find attached PO4765. Please let us know if [DATE]" at bounding box center [511, 169] width 821 height 107
drag, startPoint x: 218, startPoint y: 179, endPoint x: 224, endPoint y: 164, distance: 16.0
click at [218, 179] on textarea "Hi [PERSON_NAME], Please find attached PO4765. Please let us know if [DATE]" at bounding box center [511, 169] width 821 height 107
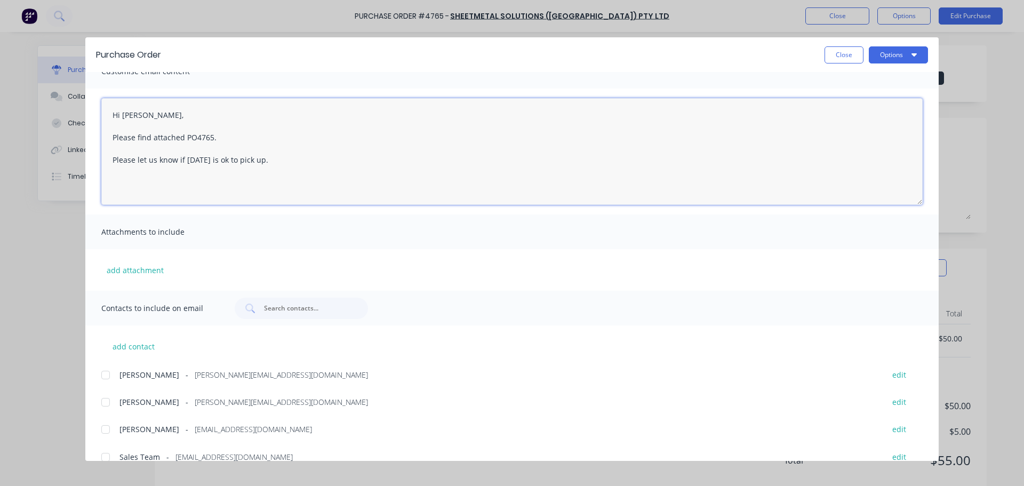
scroll to position [34, 0]
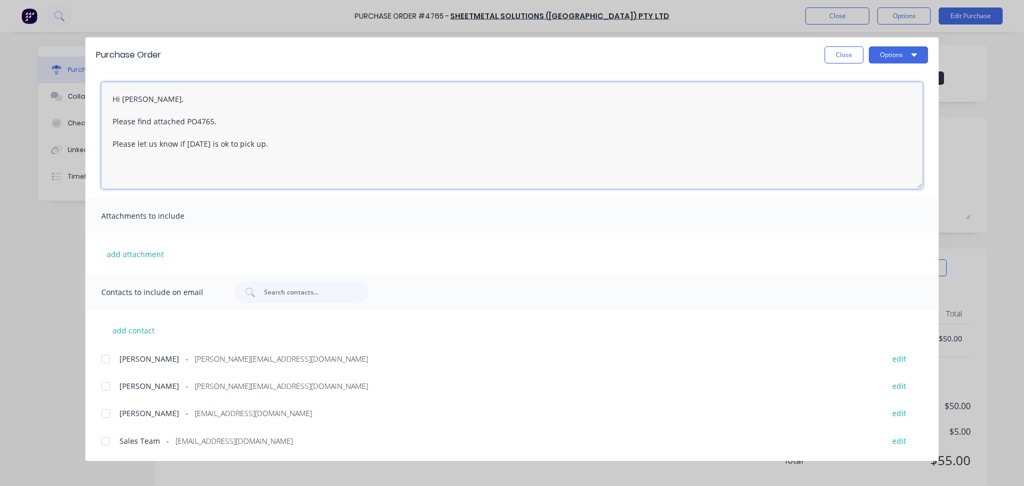
click at [108, 362] on div at bounding box center [105, 358] width 21 height 21
click at [107, 380] on div at bounding box center [105, 386] width 21 height 21
click at [106, 437] on div at bounding box center [105, 440] width 21 height 21
click at [405, 130] on textarea "Hi [PERSON_NAME], Please find attached PO4765. Please let us know if [DATE] is …" at bounding box center [511, 135] width 821 height 107
click at [113, 143] on textarea "Hi [PERSON_NAME], Please find attached PO4765. Please let us know if [DATE] is …" at bounding box center [511, 135] width 821 height 107
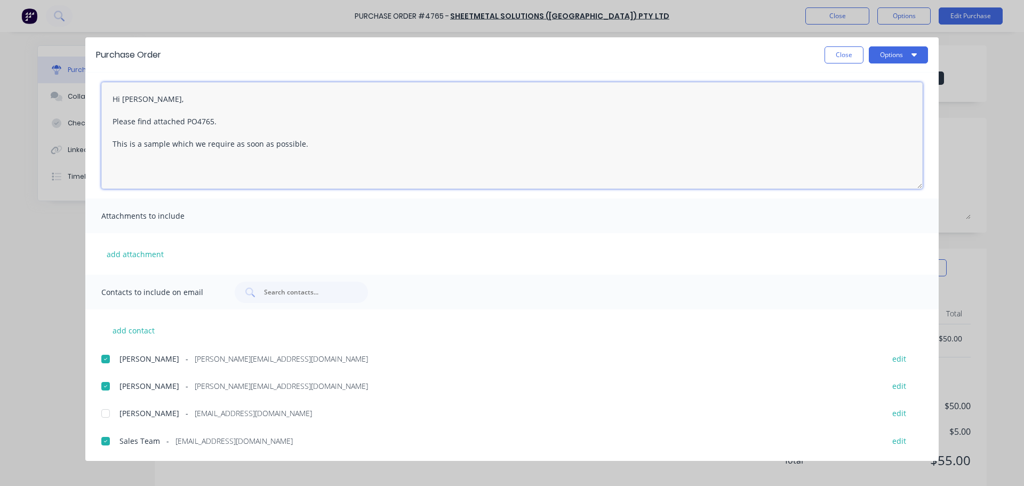
click at [310, 144] on textarea "Hi [PERSON_NAME], Please find attached PO4765. This is a sample which we requir…" at bounding box center [511, 135] width 821 height 107
drag, startPoint x: 195, startPoint y: 118, endPoint x: 224, endPoint y: 130, distance: 31.1
click at [195, 118] on textarea "Hi [PERSON_NAME], Please find attached PO4765. This is a sample which we requir…" at bounding box center [511, 135] width 821 height 107
drag, startPoint x: 306, startPoint y: 143, endPoint x: 321, endPoint y: 119, distance: 27.8
click at [306, 143] on textarea "Hi [PERSON_NAME], Please find attached PO 4765. This is a sample which we requi…" at bounding box center [511, 135] width 821 height 107
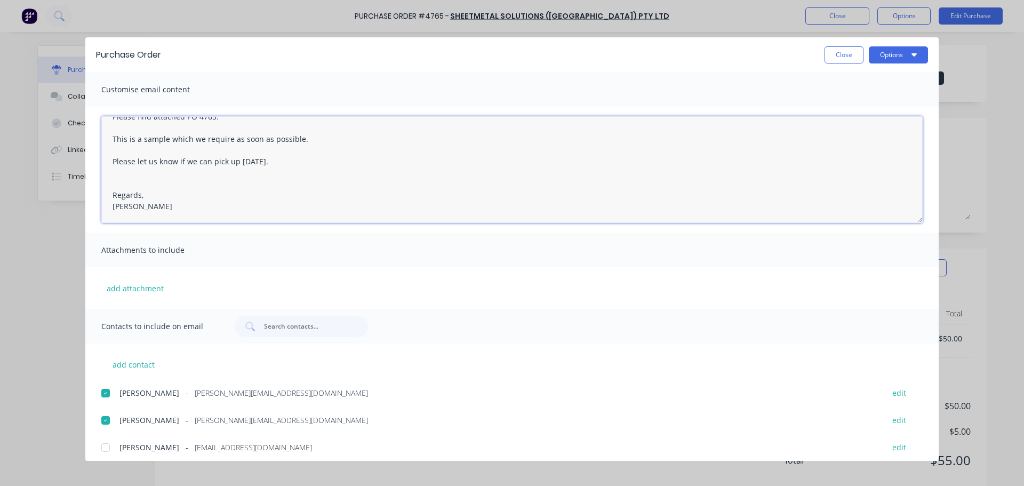
scroll to position [0, 0]
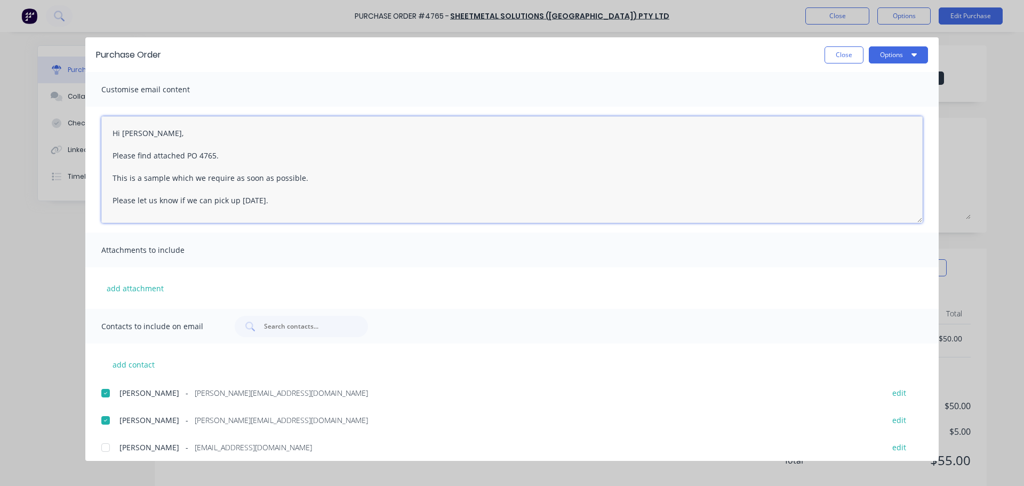
drag, startPoint x: 191, startPoint y: 209, endPoint x: 87, endPoint y: 98, distance: 152.1
click at [87, 98] on div "Customise email content Hi [PERSON_NAME], Please find attached PO 4765. This is…" at bounding box center [511, 190] width 853 height 237
type textarea "Hi [PERSON_NAME], Please find attached PO 4765. This is a sample which we requi…"
click at [846, 57] on button "Close" at bounding box center [844, 54] width 39 height 17
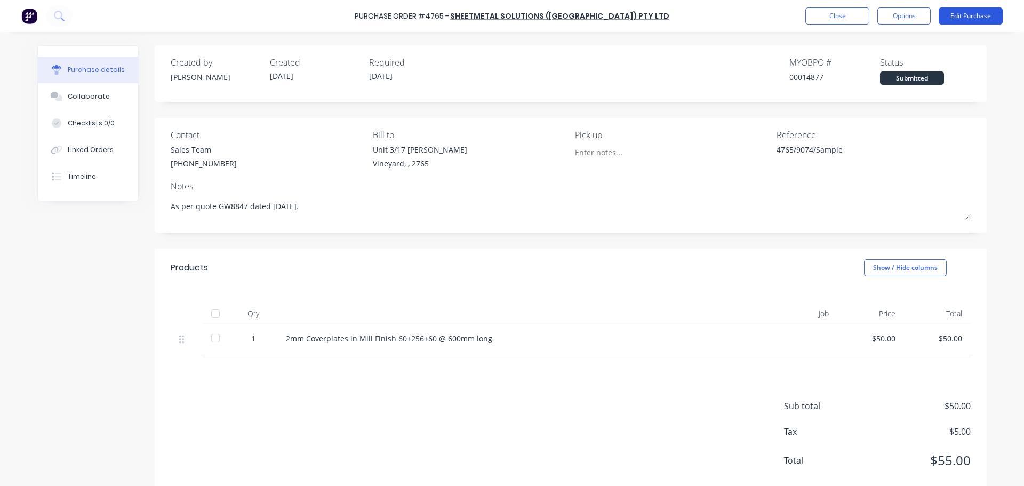
click at [967, 12] on button "Edit Purchase" at bounding box center [971, 15] width 64 height 17
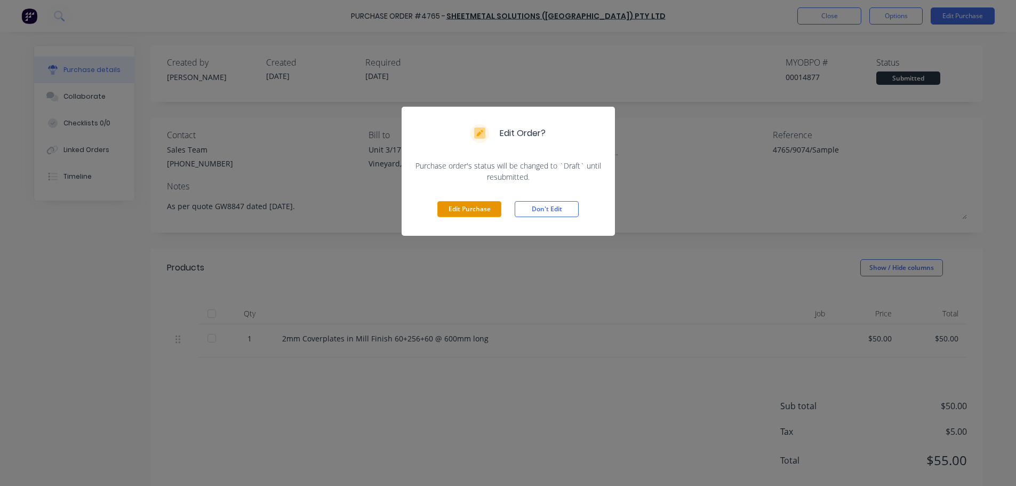
click at [478, 206] on button "Edit Purchase" at bounding box center [469, 209] width 64 height 16
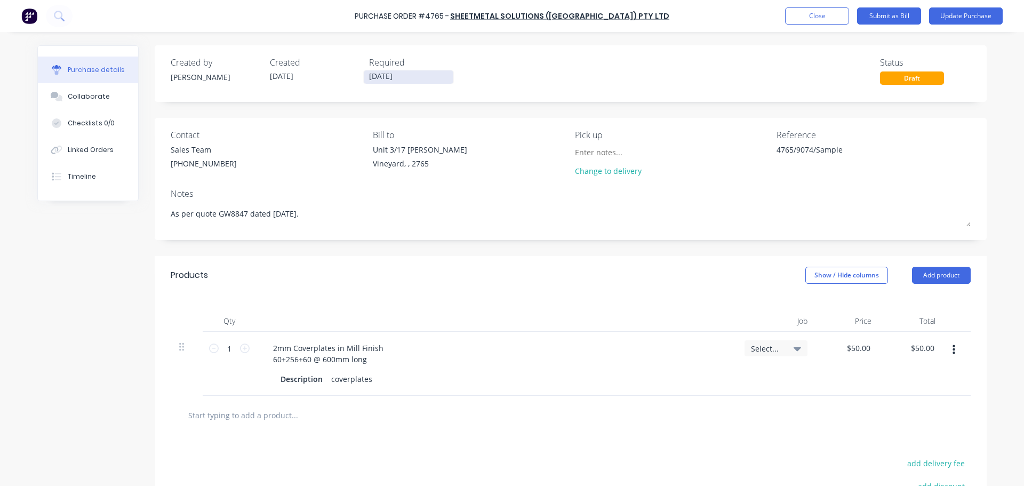
click at [384, 79] on input "[DATE]" at bounding box center [409, 76] width 90 height 13
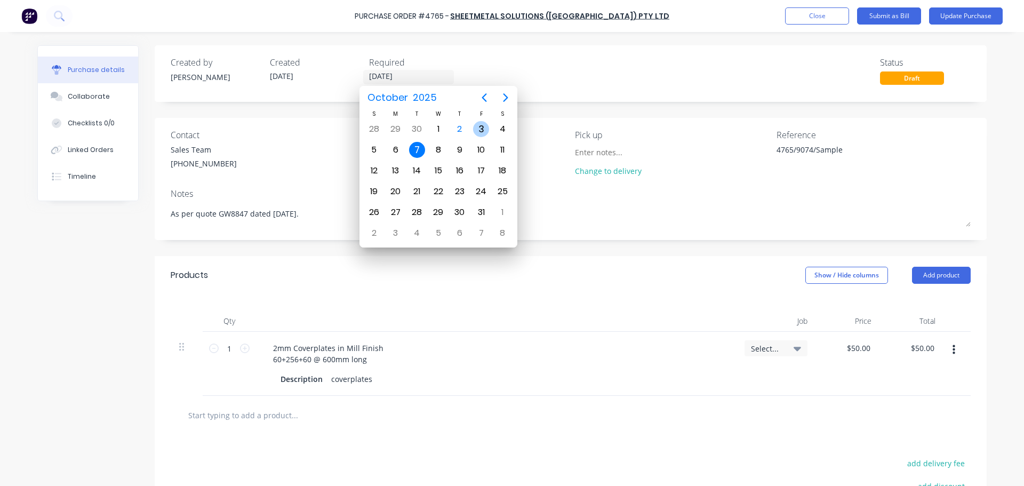
click at [482, 129] on div "3" at bounding box center [481, 129] width 16 height 16
type textarea "x"
type input "[DATE]"
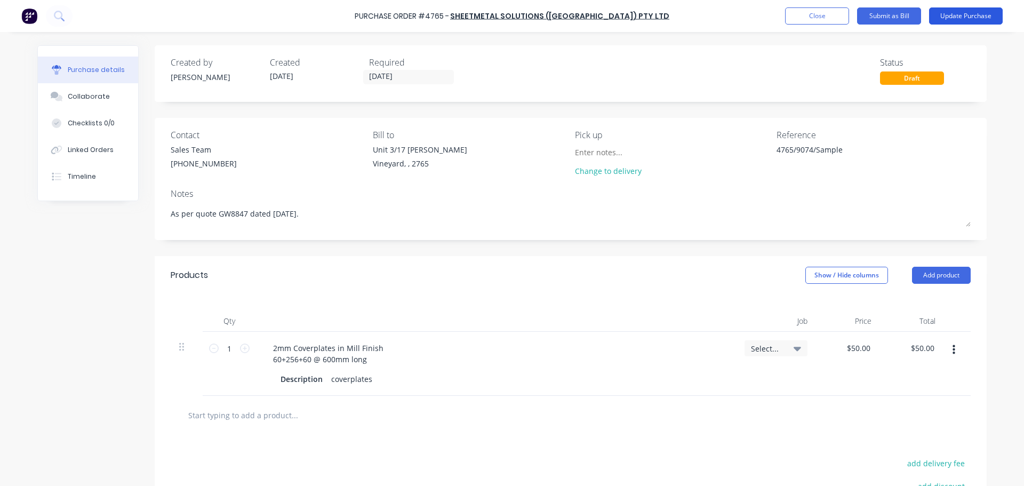
click at [967, 15] on button "Update Purchase" at bounding box center [966, 15] width 74 height 17
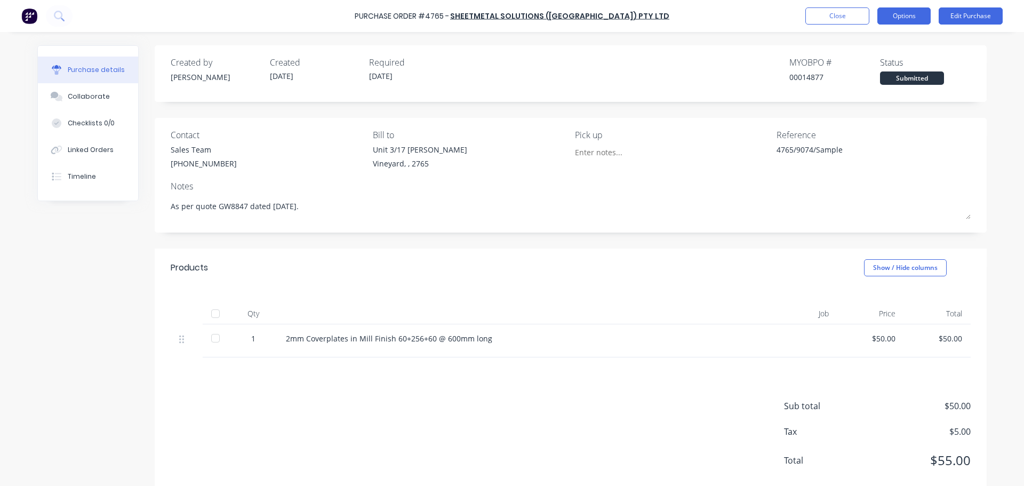
click at [920, 14] on button "Options" at bounding box center [903, 15] width 53 height 17
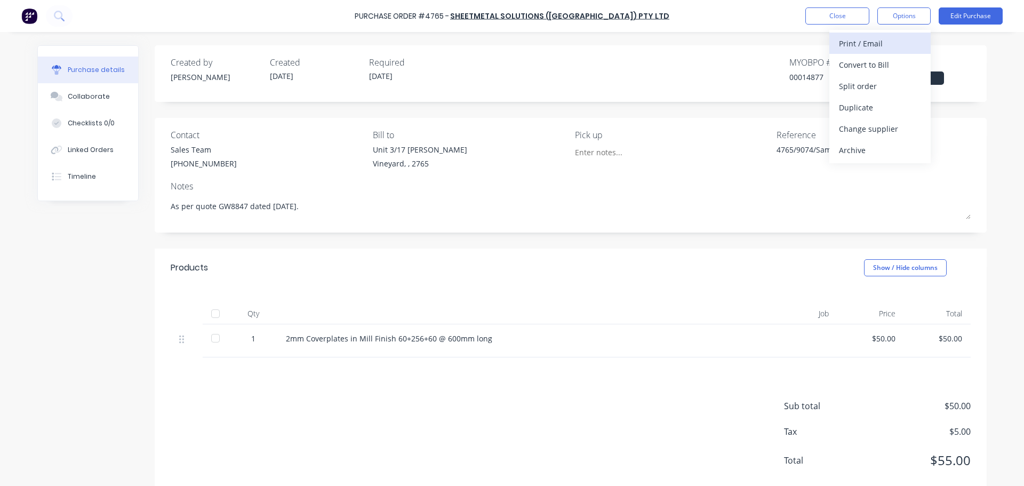
click at [864, 44] on div "Print / Email" at bounding box center [880, 43] width 82 height 15
click at [851, 67] on div "With pricing" at bounding box center [880, 64] width 82 height 15
type textarea "x"
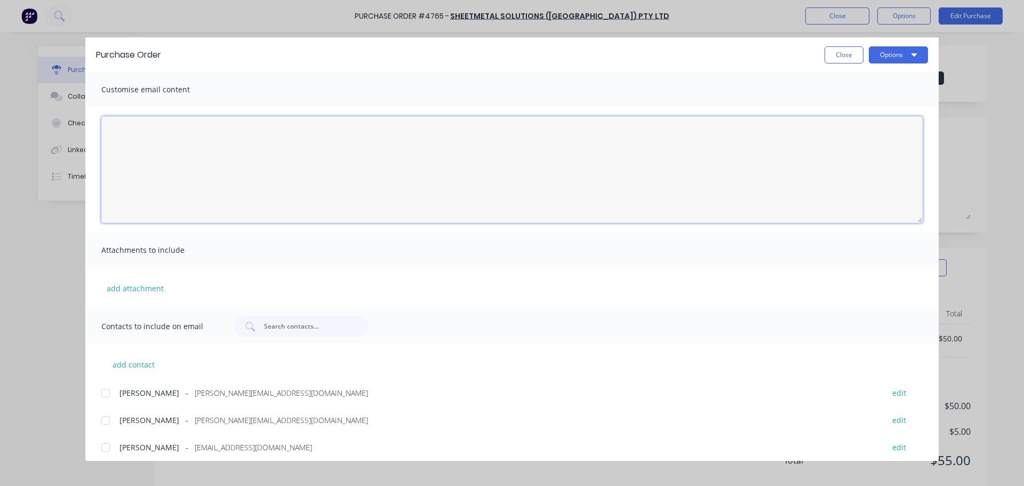
click at [212, 143] on textarea "[DATE]" at bounding box center [511, 169] width 821 height 107
paste textarea "Hi [PERSON_NAME], Please find attached PO 4765. This is a sample which we requi…"
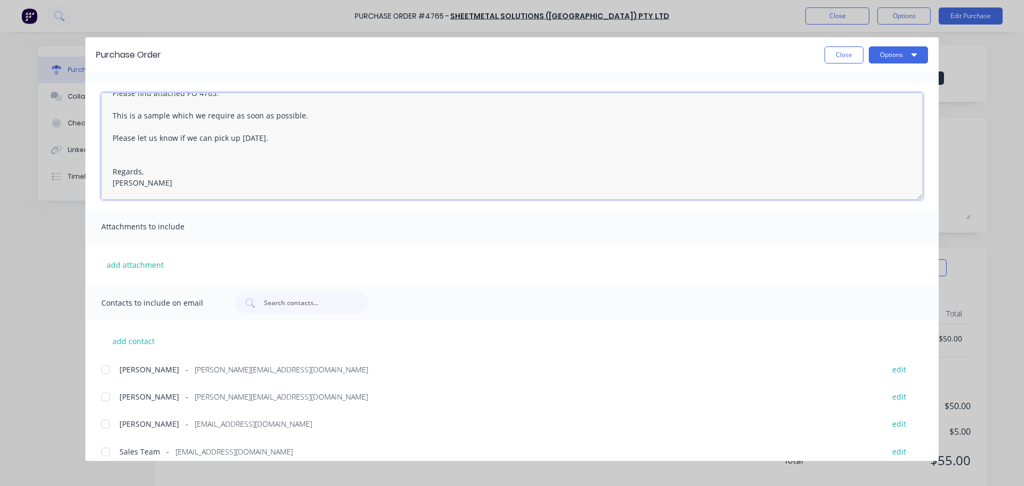
scroll to position [34, 0]
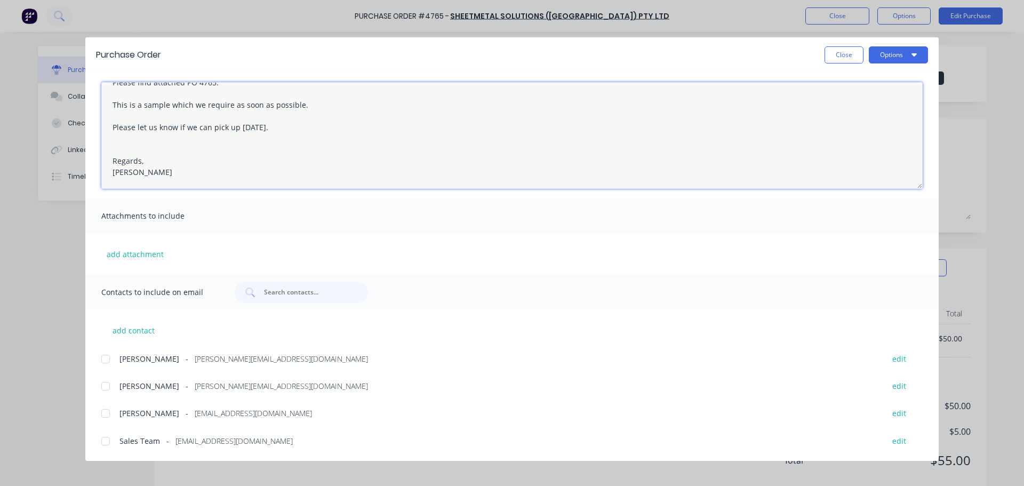
drag, startPoint x: 105, startPoint y: 358, endPoint x: 110, endPoint y: 388, distance: 30.3
click at [106, 358] on div at bounding box center [105, 358] width 21 height 21
click at [107, 388] on div at bounding box center [105, 386] width 21 height 21
drag, startPoint x: 105, startPoint y: 443, endPoint x: 175, endPoint y: 417, distance: 75.1
click at [107, 442] on div at bounding box center [105, 440] width 21 height 21
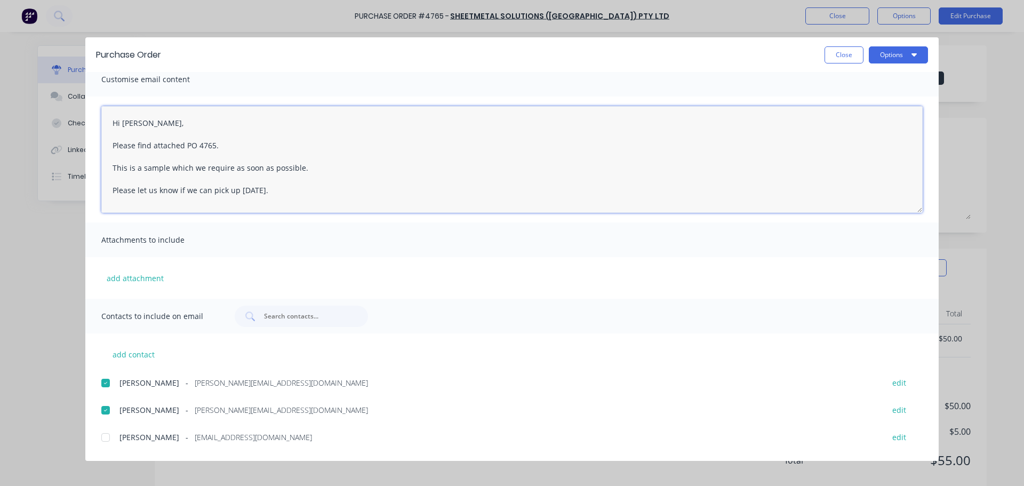
scroll to position [0, 0]
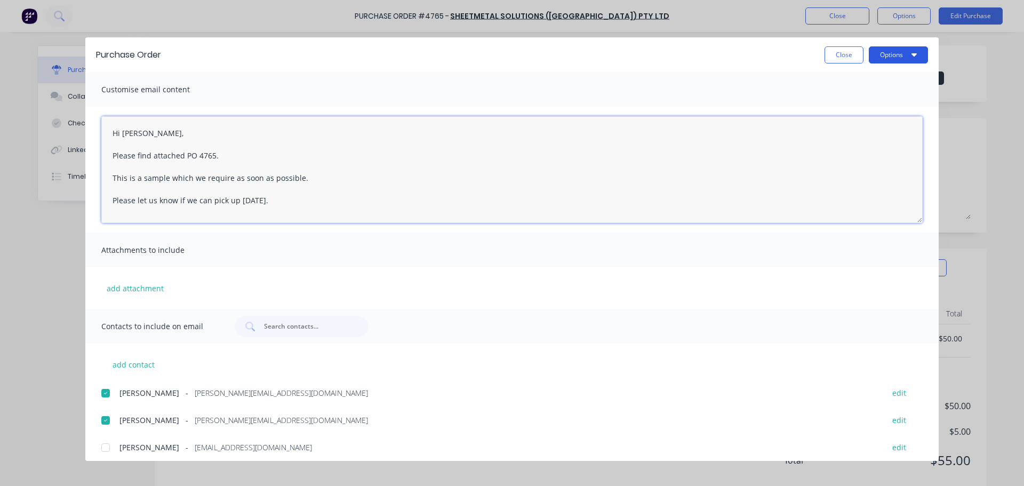
type textarea "Hi [PERSON_NAME], Please find attached PO 4765. This is a sample which we requi…"
click at [921, 57] on button "Options" at bounding box center [898, 54] width 59 height 17
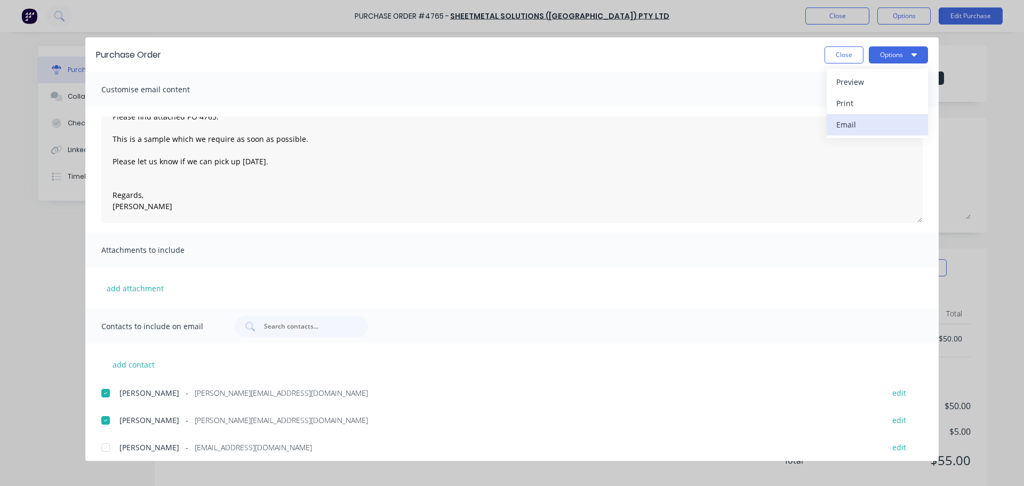
click at [841, 127] on div "Email" at bounding box center [877, 124] width 82 height 15
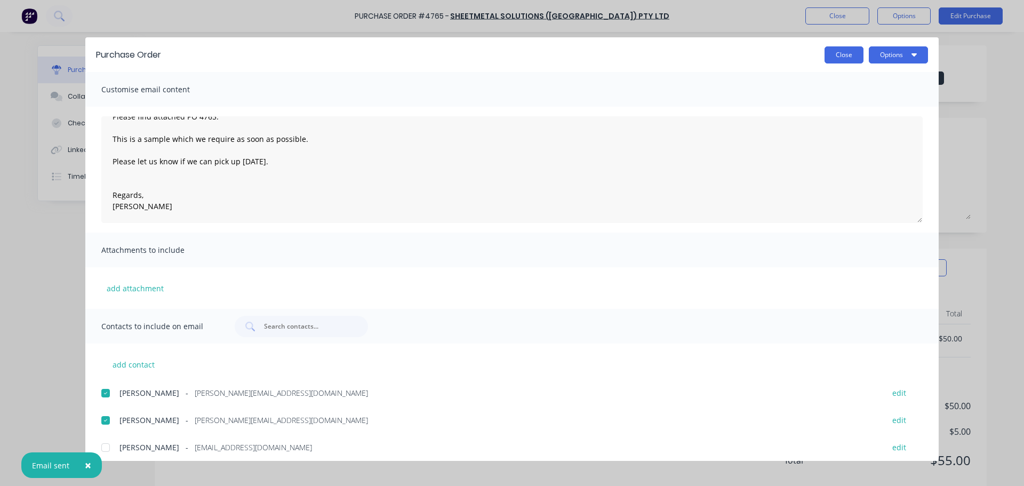
click at [844, 55] on button "Close" at bounding box center [844, 54] width 39 height 17
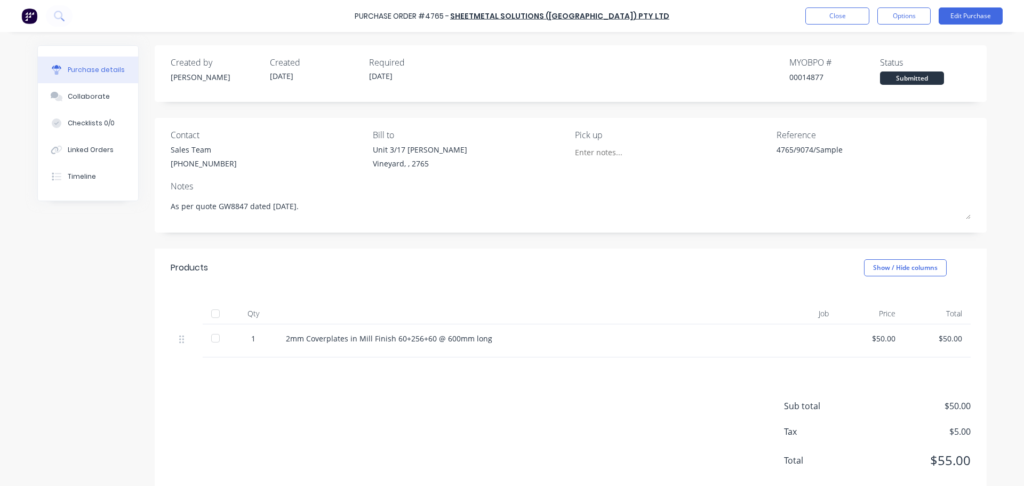
type textarea "x"
click at [842, 9] on button "Close" at bounding box center [837, 15] width 64 height 17
